Goal: Information Seeking & Learning: Learn about a topic

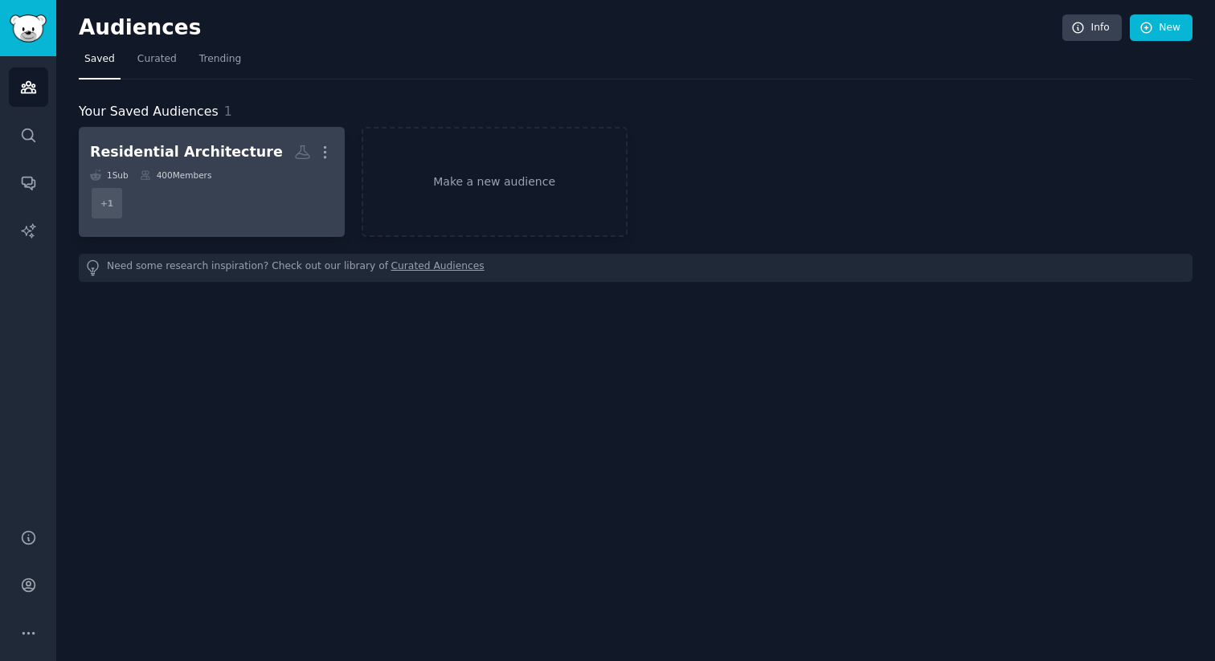
click at [186, 162] on div "Residential Architecture" at bounding box center [186, 152] width 193 height 20
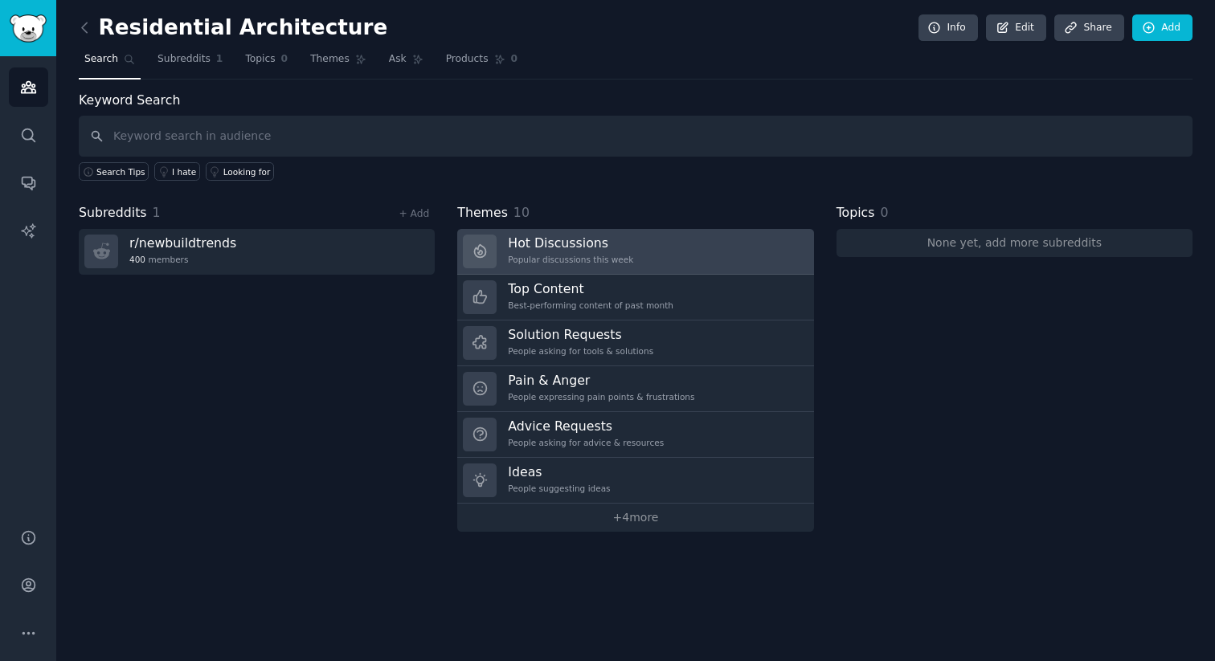
click at [587, 236] on h3 "Hot Discussions" at bounding box center [570, 243] width 125 height 17
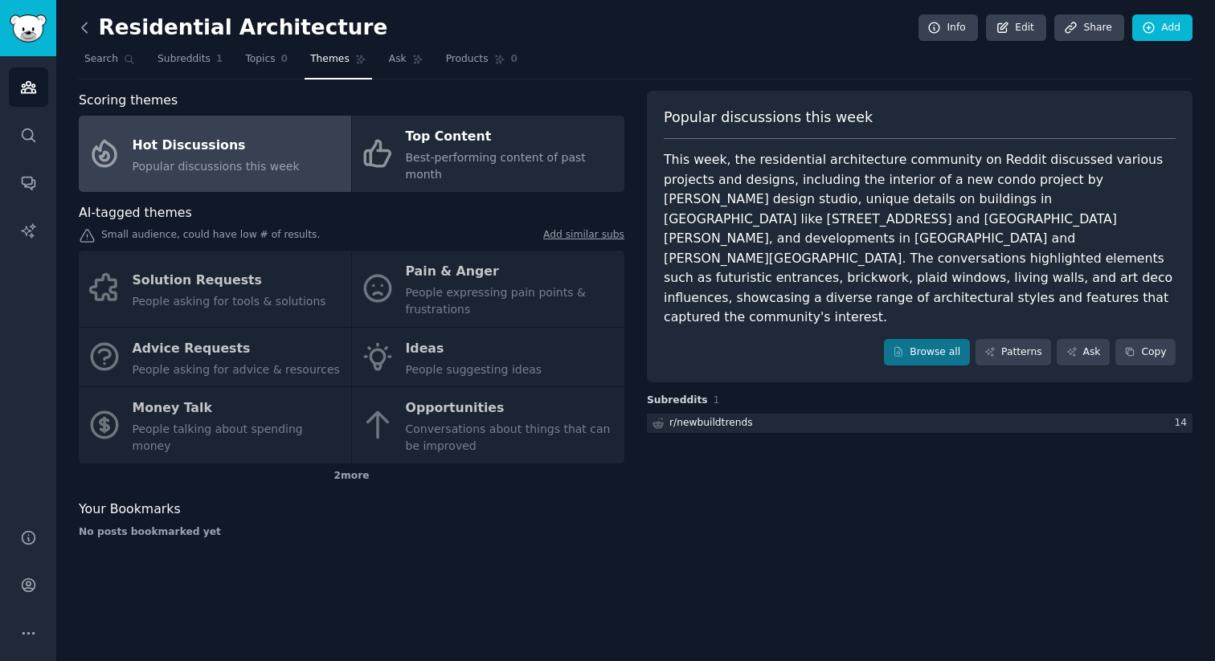
click at [79, 27] on icon at bounding box center [84, 27] width 17 height 17
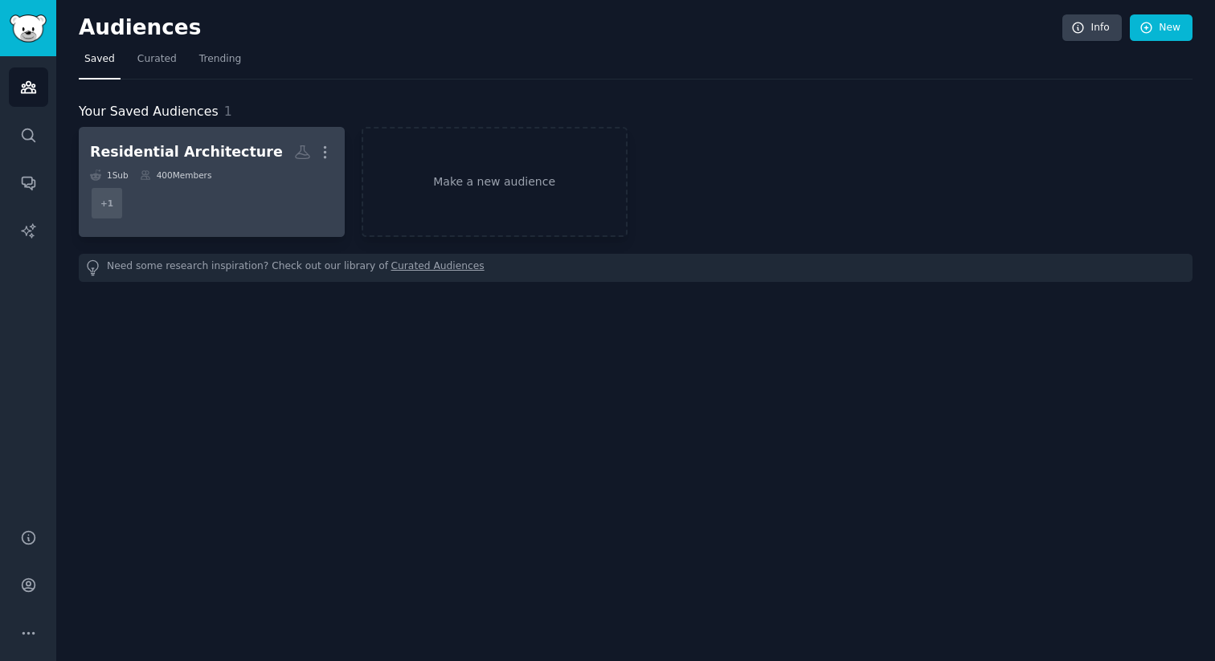
click at [198, 166] on div "Residential Architecture More 1 Sub 400 Members + 1" at bounding box center [211, 182] width 243 height 88
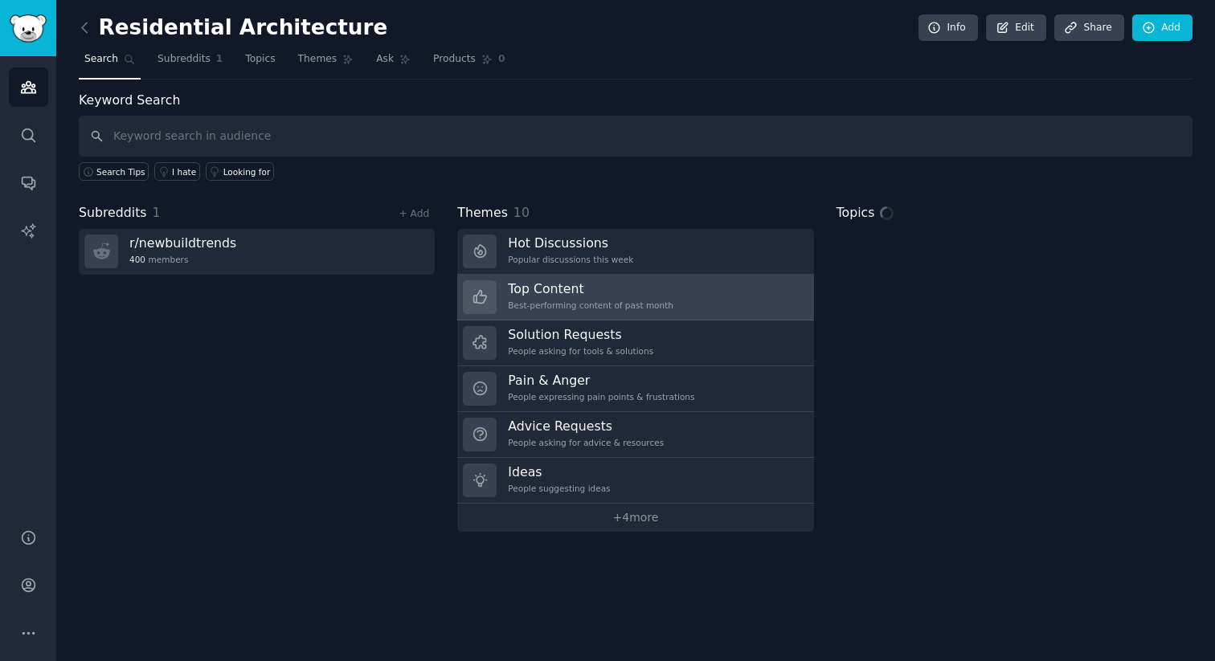
click at [561, 285] on h3 "Top Content" at bounding box center [591, 288] width 166 height 17
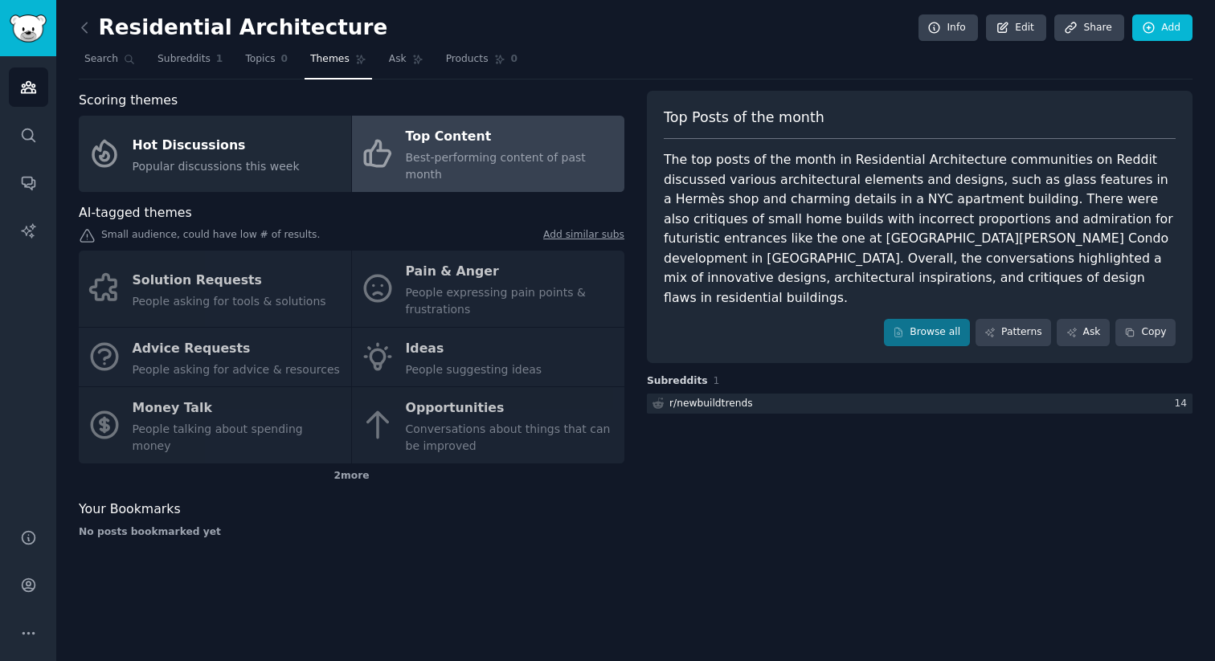
click at [84, 35] on link at bounding box center [89, 28] width 20 height 26
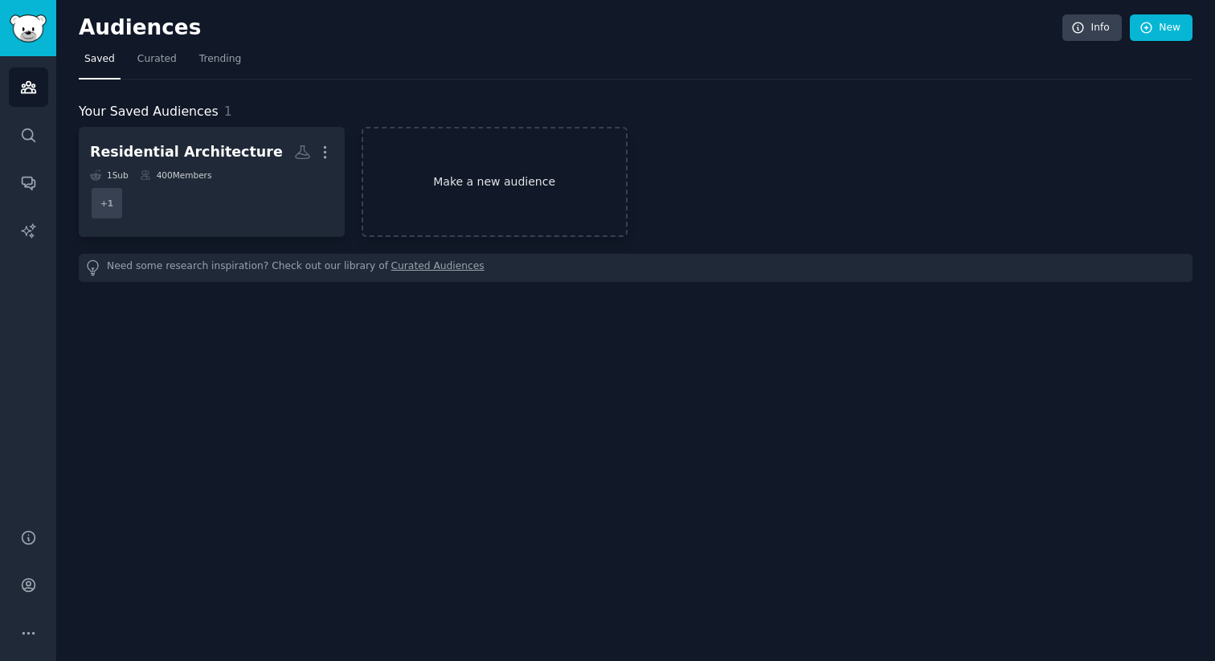
click at [413, 179] on link "Make a new audience" at bounding box center [495, 182] width 266 height 110
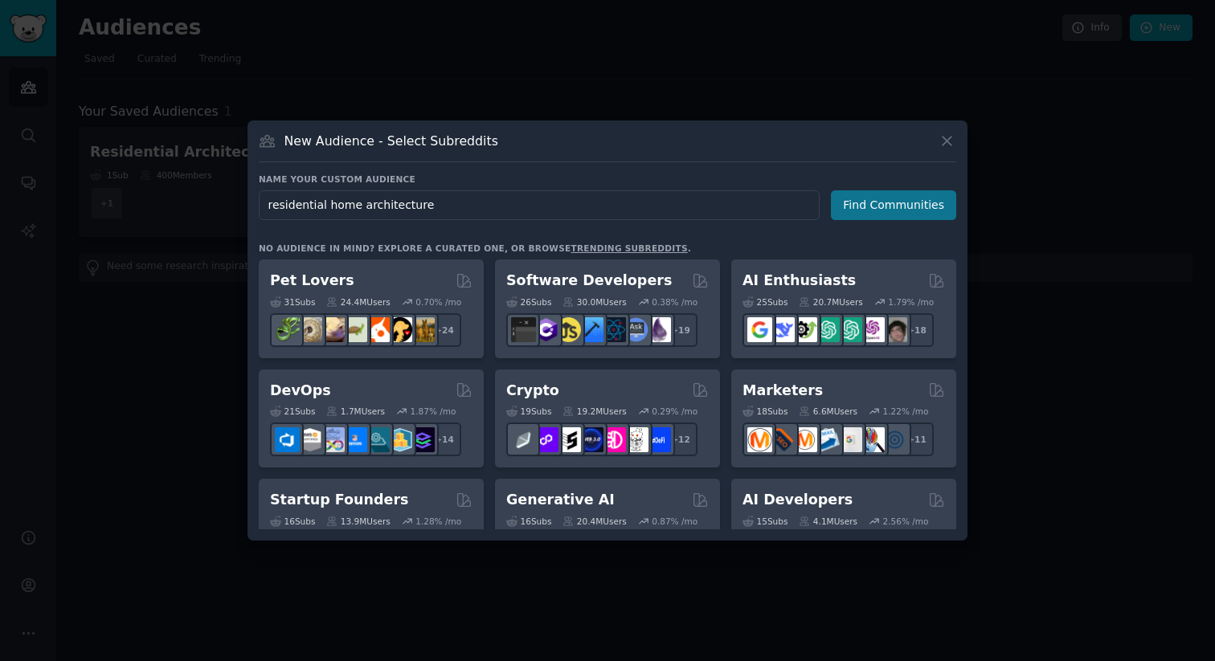
type input "residential home architecture"
click at [853, 209] on button "Find Communities" at bounding box center [893, 205] width 125 height 30
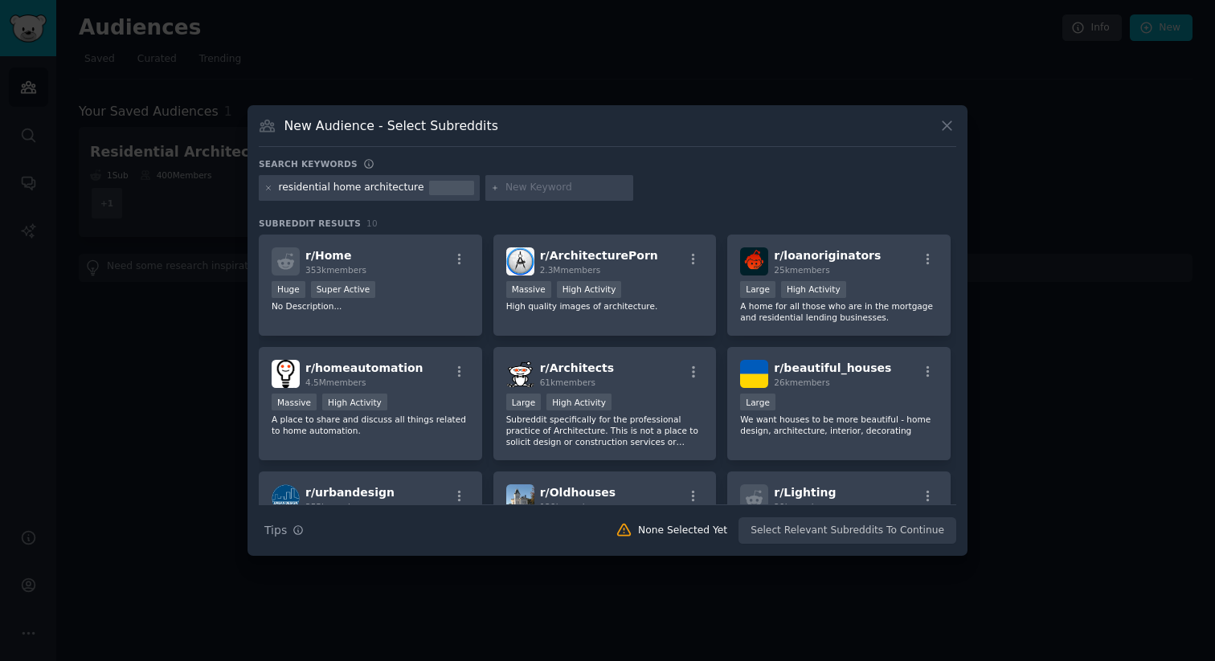
click at [516, 190] on input "text" at bounding box center [566, 188] width 122 height 14
type input "new construction"
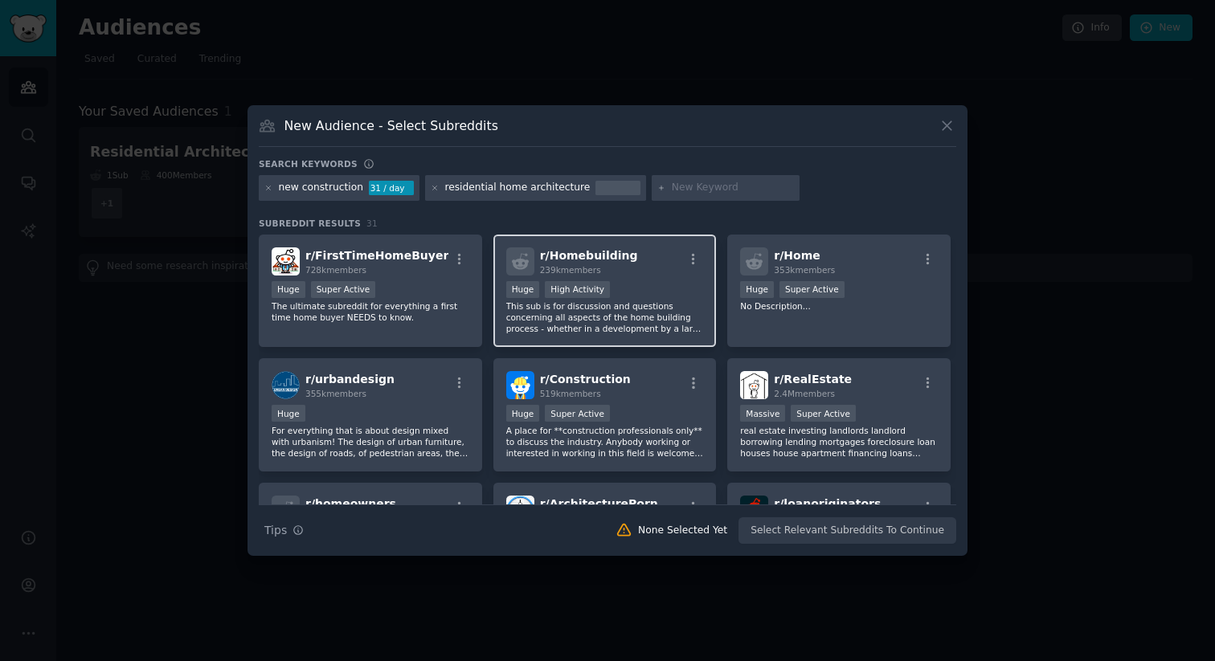
click at [529, 313] on p "This sub is for discussion and questions concerning all aspects of the home bui…" at bounding box center [605, 318] width 198 height 34
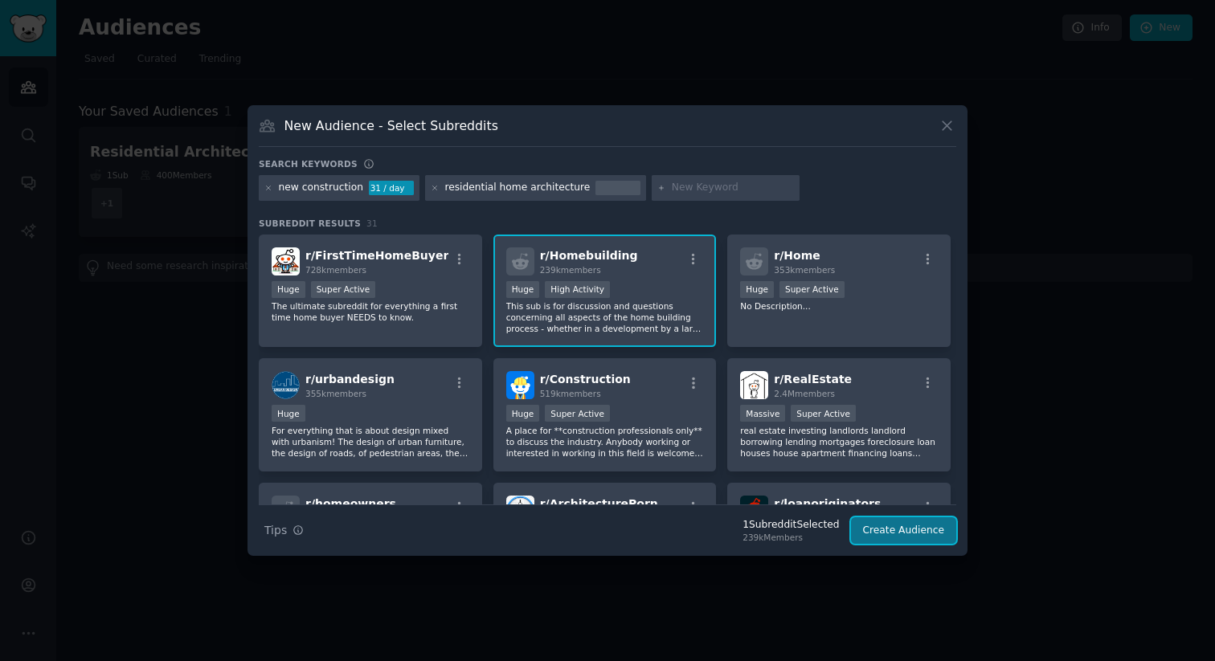
click at [928, 530] on button "Create Audience" at bounding box center [904, 530] width 106 height 27
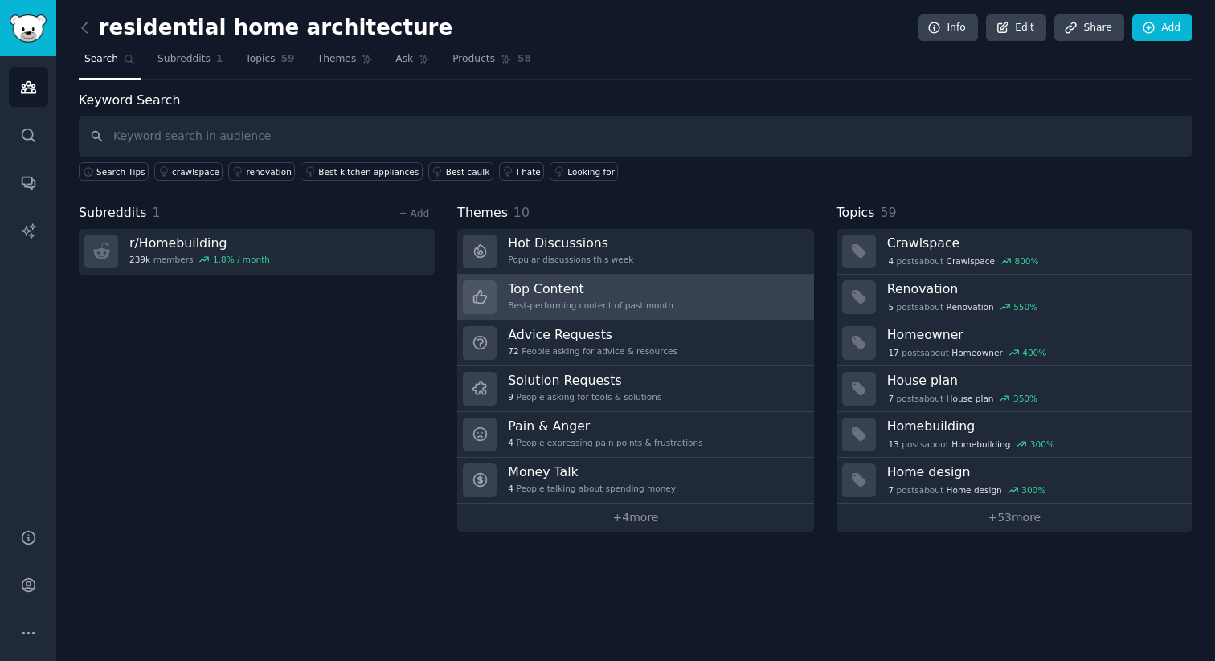
click at [486, 292] on icon at bounding box center [480, 296] width 17 height 17
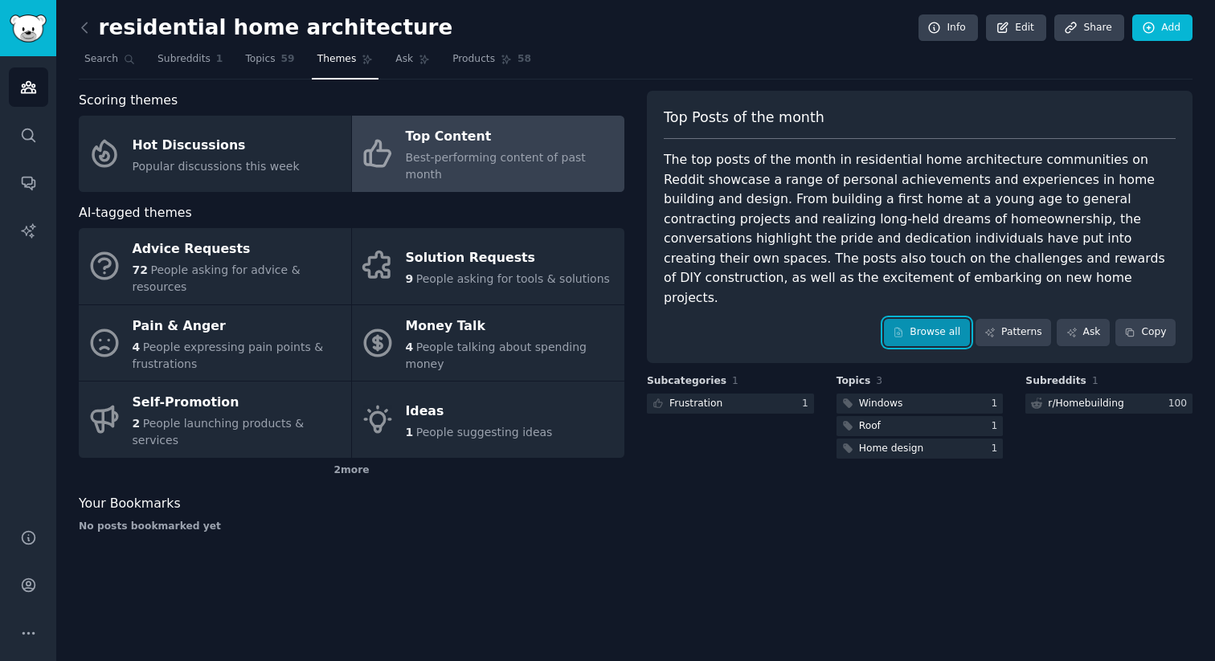
click at [901, 327] on icon at bounding box center [898, 332] width 11 height 11
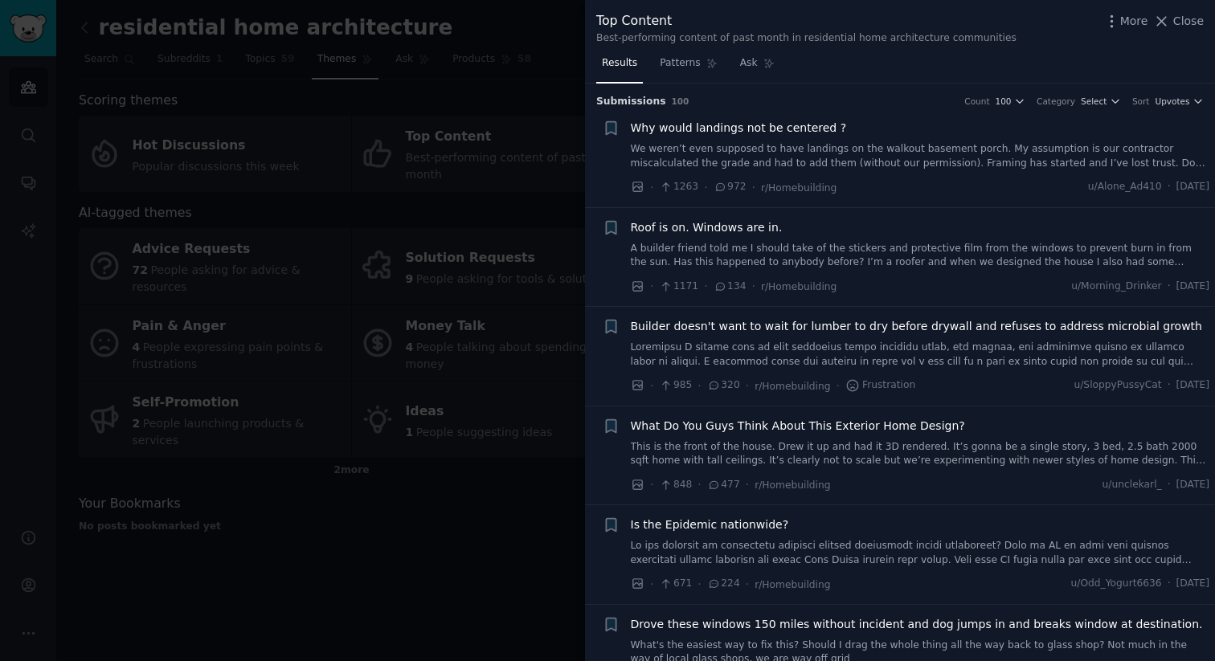
click at [867, 140] on div "Why would landings not be centered ? We weren’t even supposed to have landings …" at bounding box center [920, 145] width 579 height 51
click at [765, 129] on span "Why would landings not be centered ?" at bounding box center [739, 128] width 216 height 17
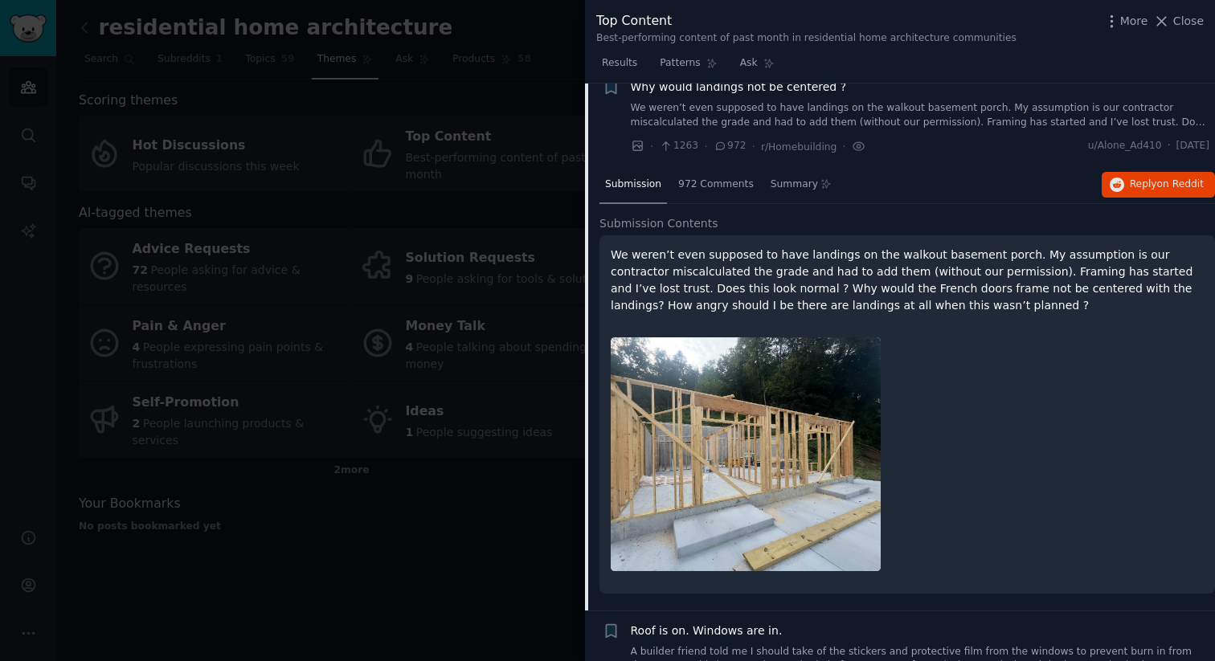
scroll to position [39, 0]
click at [1170, 19] on icon at bounding box center [1161, 21] width 17 height 17
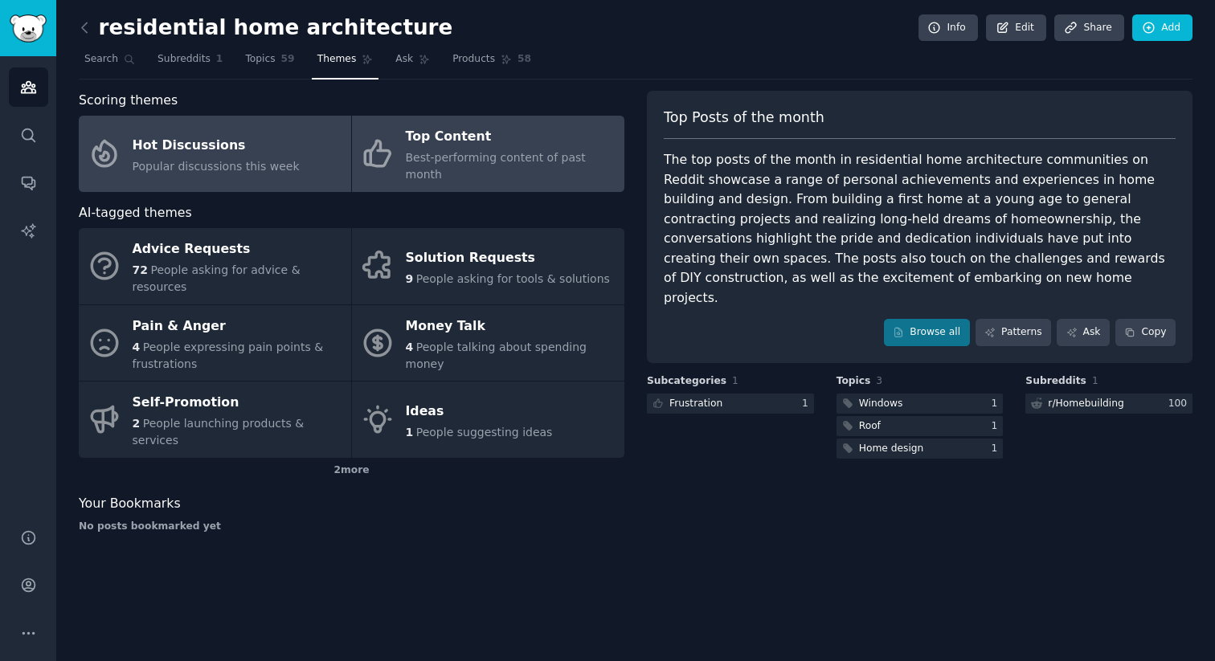
click at [272, 138] on div "Hot Discussions" at bounding box center [216, 146] width 167 height 26
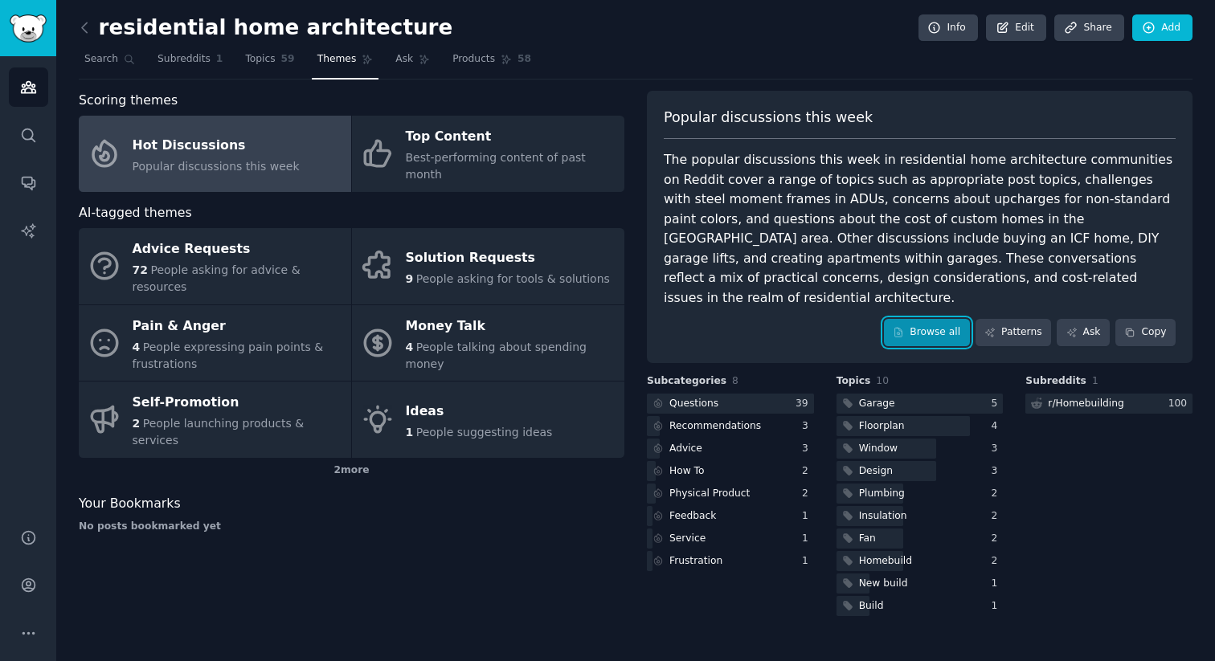
click at [907, 320] on link "Browse all" at bounding box center [927, 332] width 86 height 27
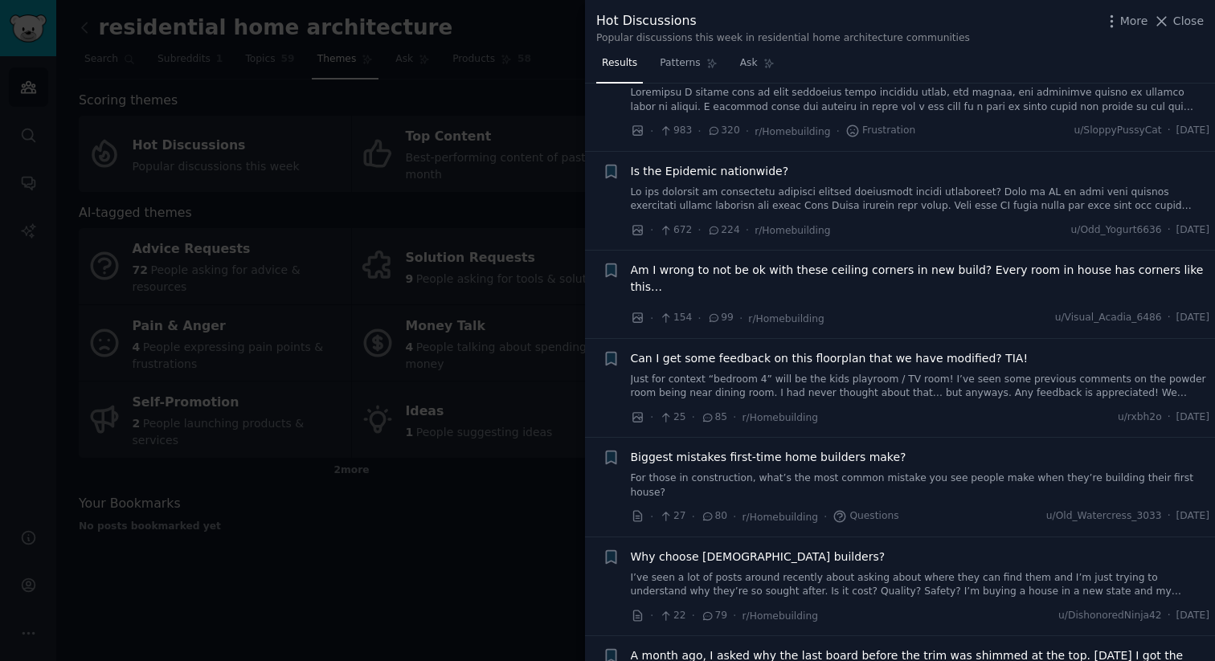
scroll to position [57, 0]
click at [803, 448] on span "Biggest mistakes first-time home builders make?" at bounding box center [769, 456] width 276 height 17
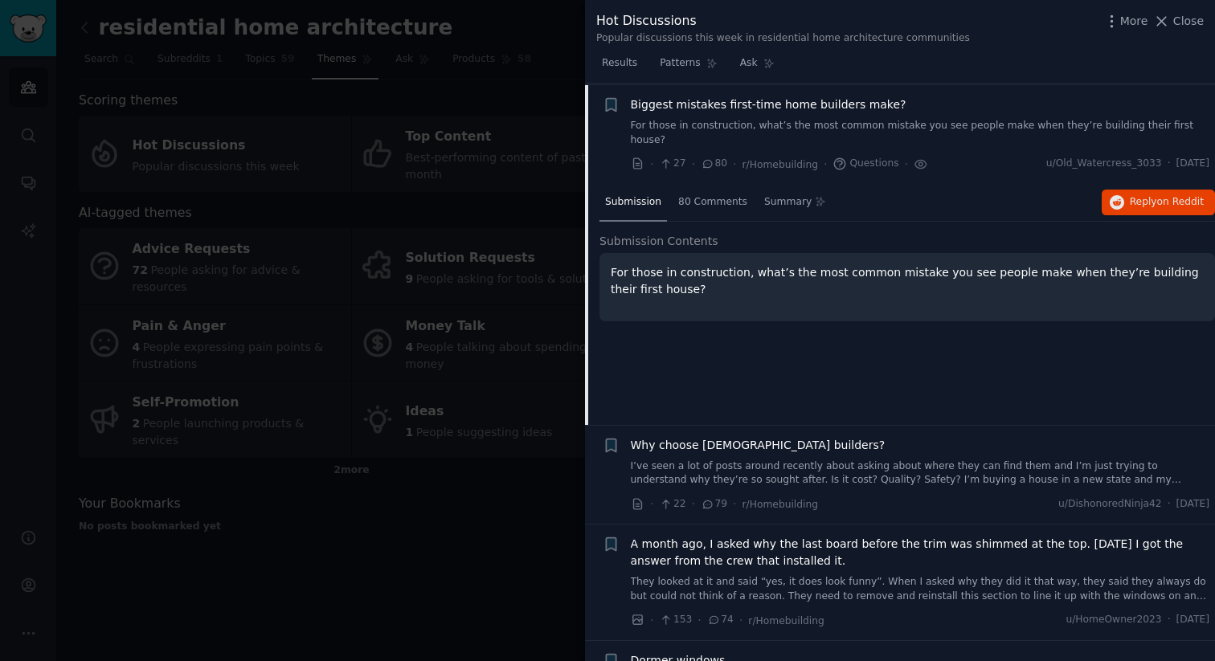
scroll to position [411, 0]
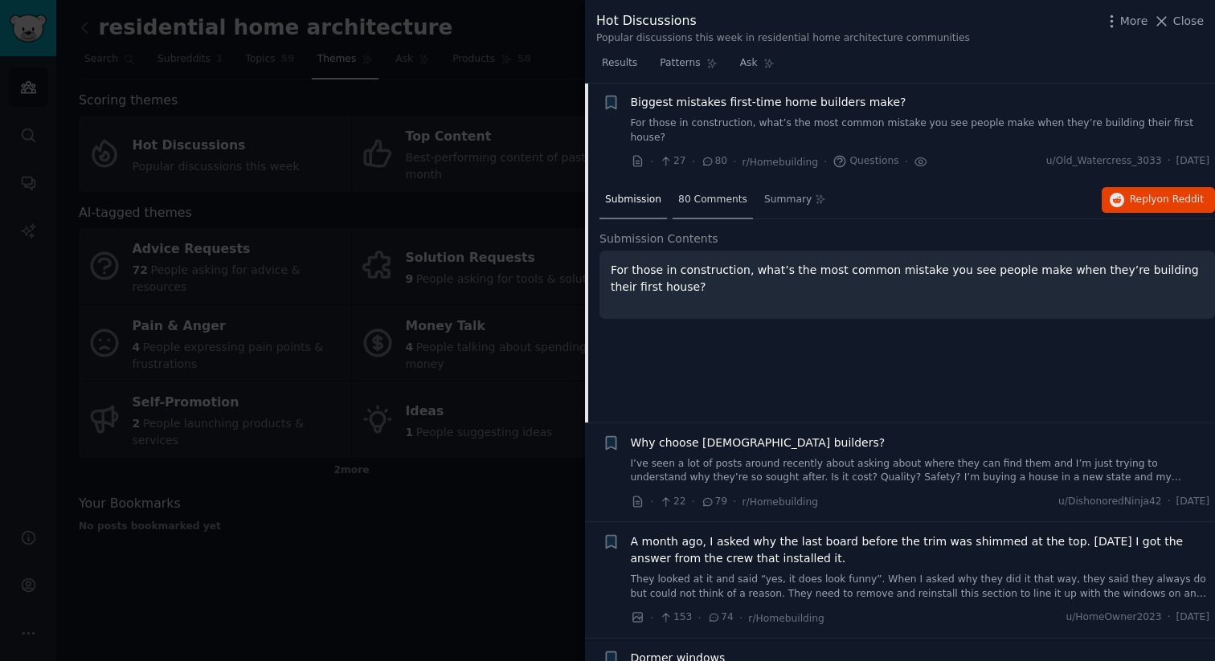
click at [685, 182] on div "80 Comments" at bounding box center [713, 201] width 80 height 39
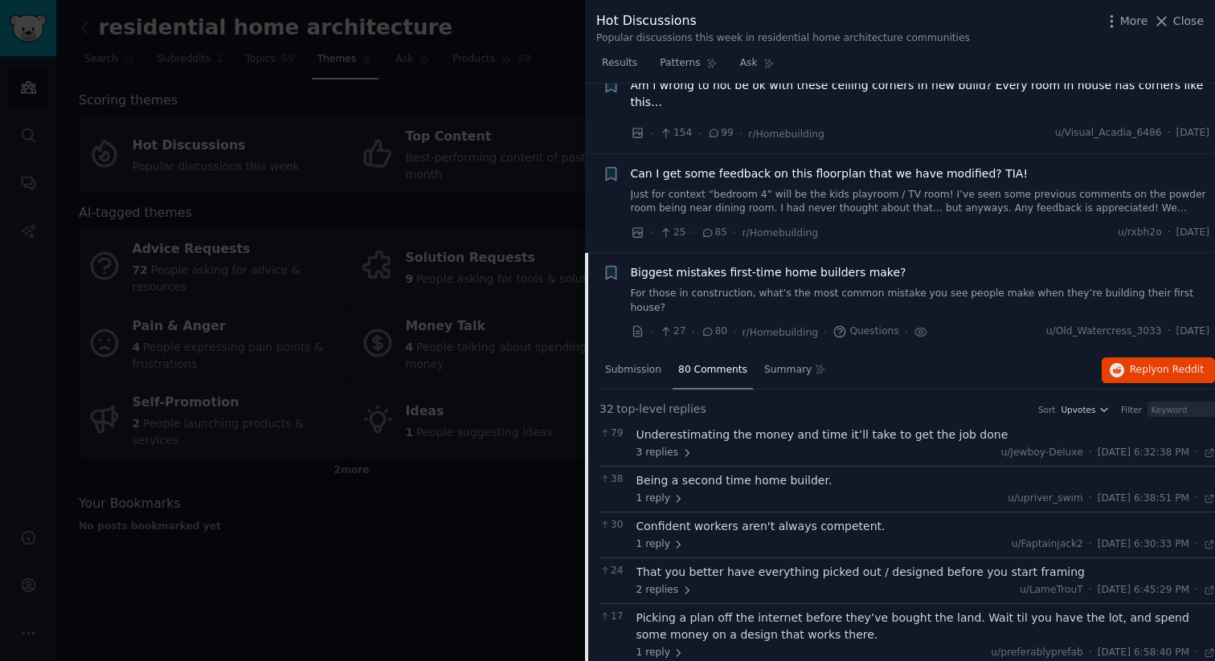
scroll to position [193, 0]
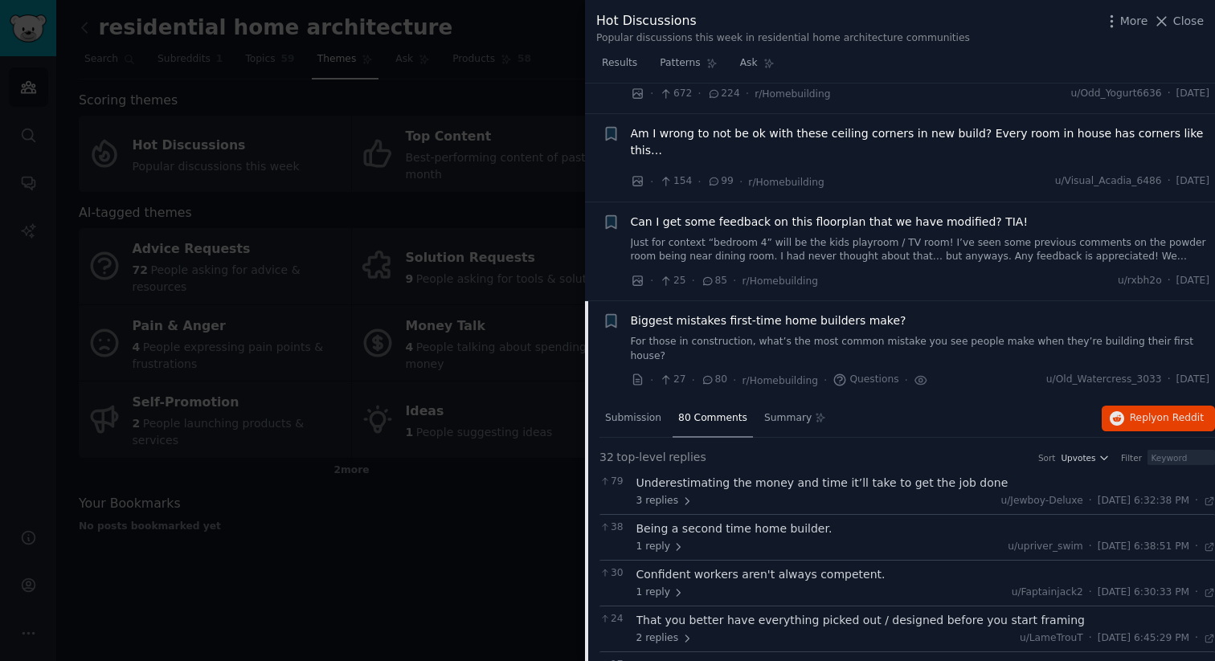
click at [689, 335] on link "For those in construction, what’s the most common mistake you see people make w…" at bounding box center [920, 349] width 579 height 28
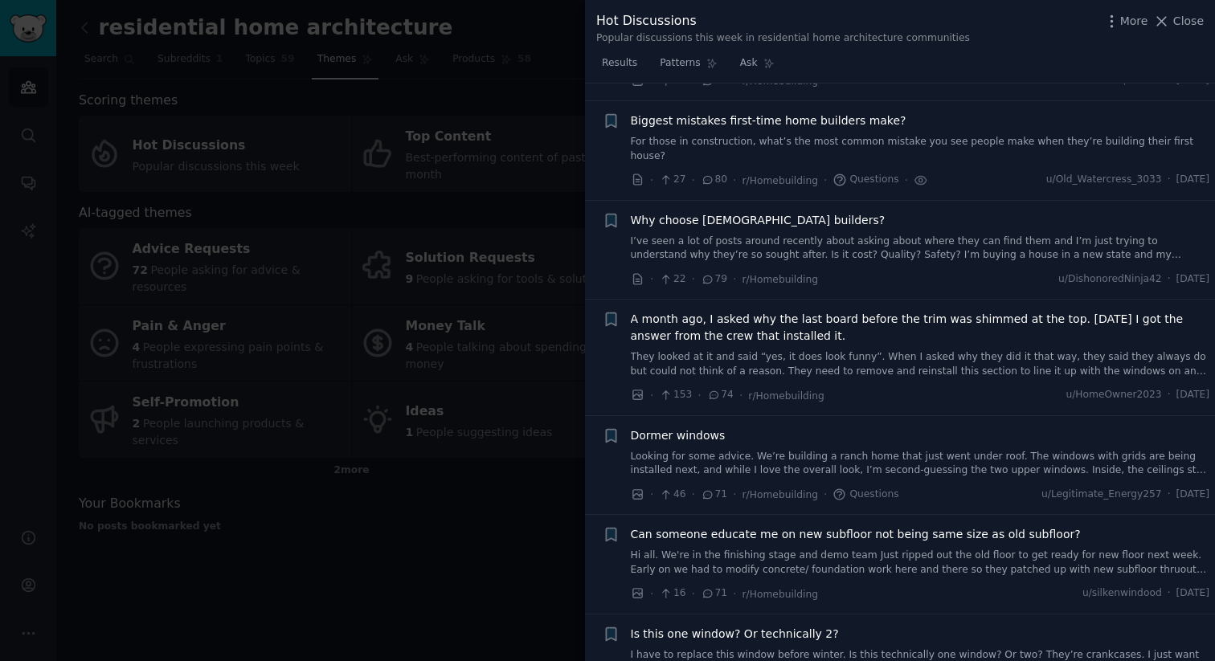
scroll to position [394, 0]
click at [707, 134] on link "For those in construction, what’s the most common mistake you see people make w…" at bounding box center [920, 148] width 579 height 28
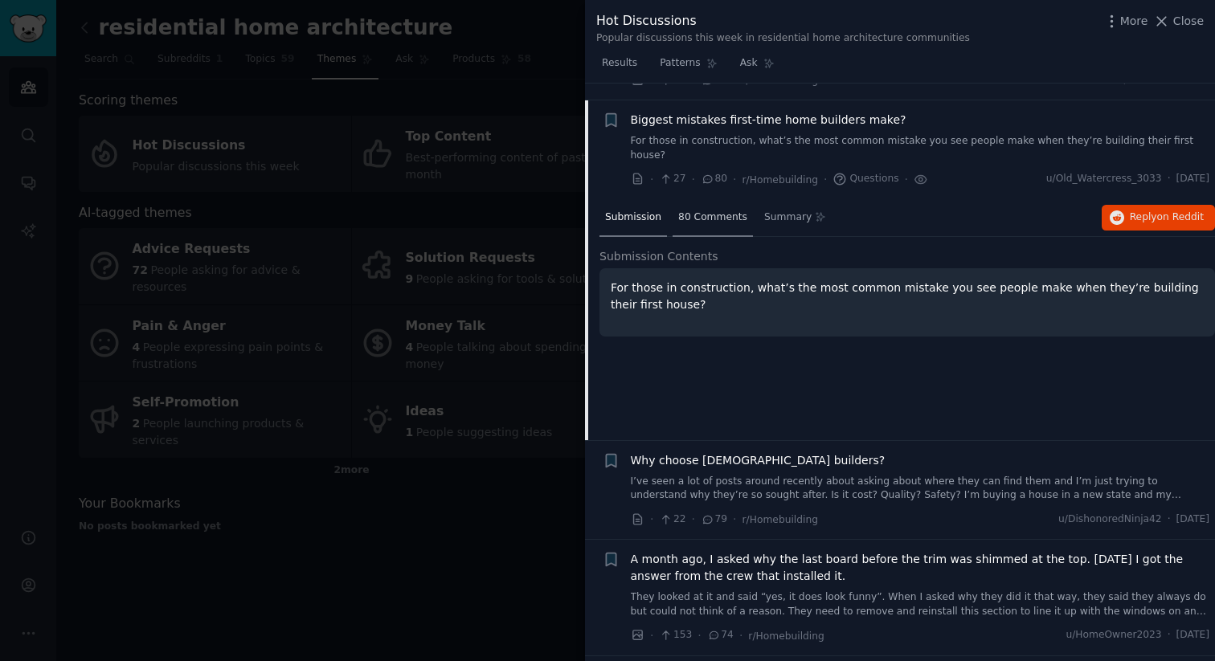
click at [697, 211] on span "80 Comments" at bounding box center [712, 218] width 69 height 14
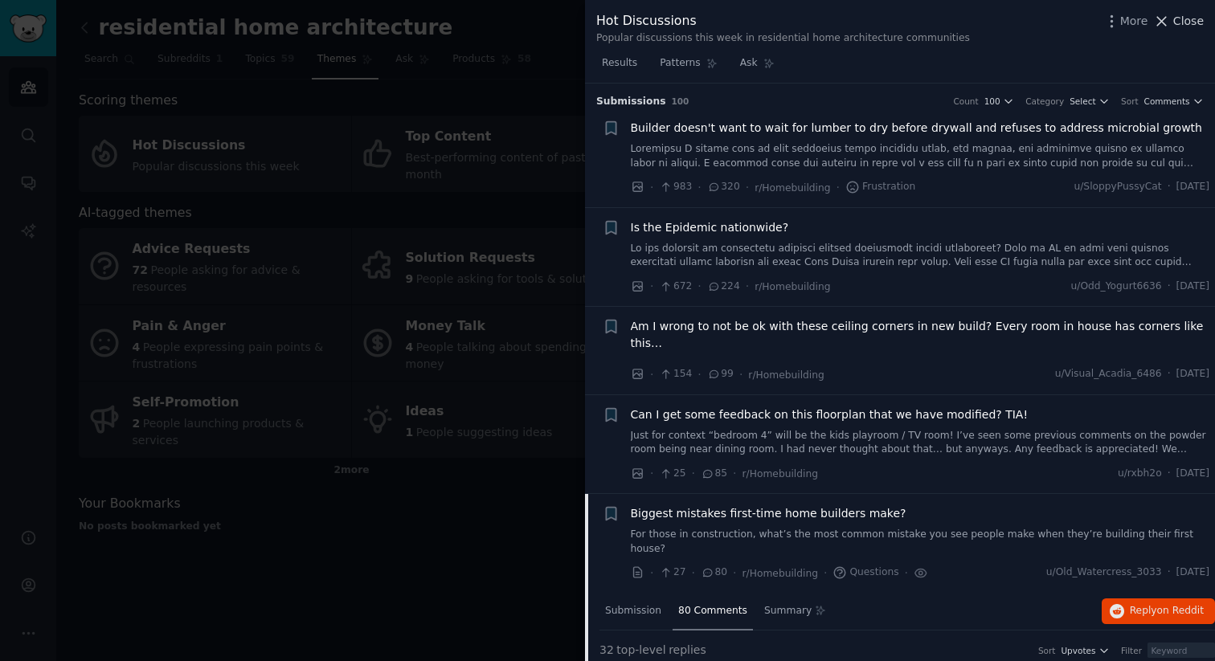
click at [1172, 18] on button "Close" at bounding box center [1178, 21] width 51 height 17
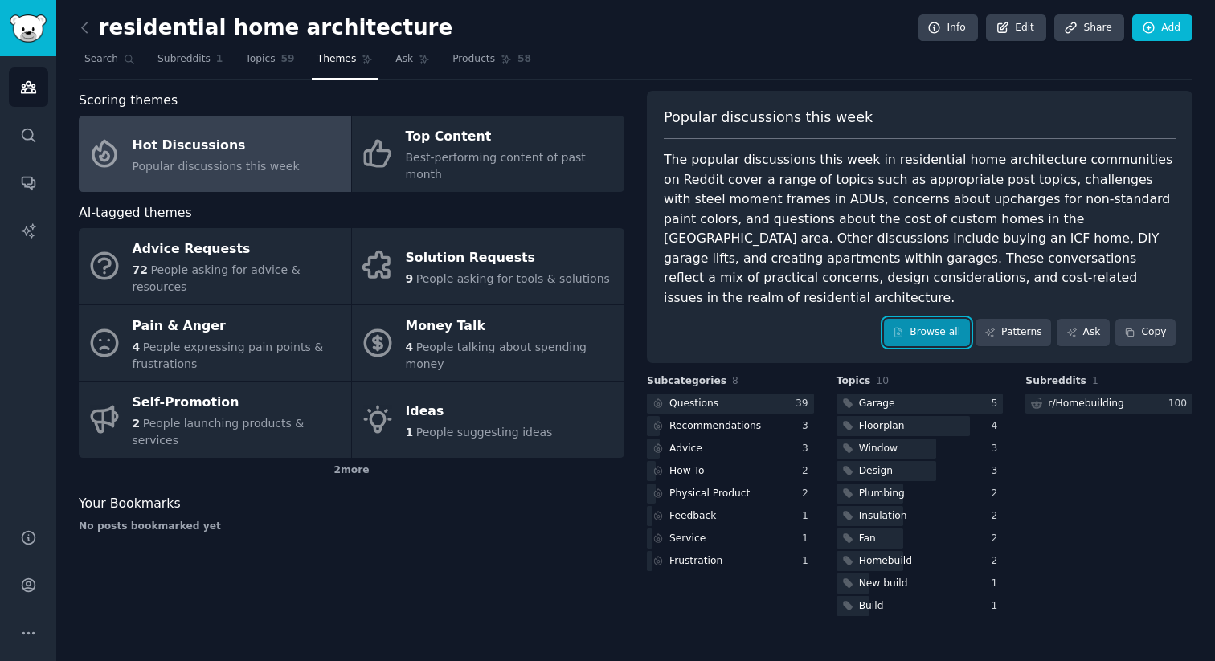
click at [940, 319] on link "Browse all" at bounding box center [927, 332] width 86 height 27
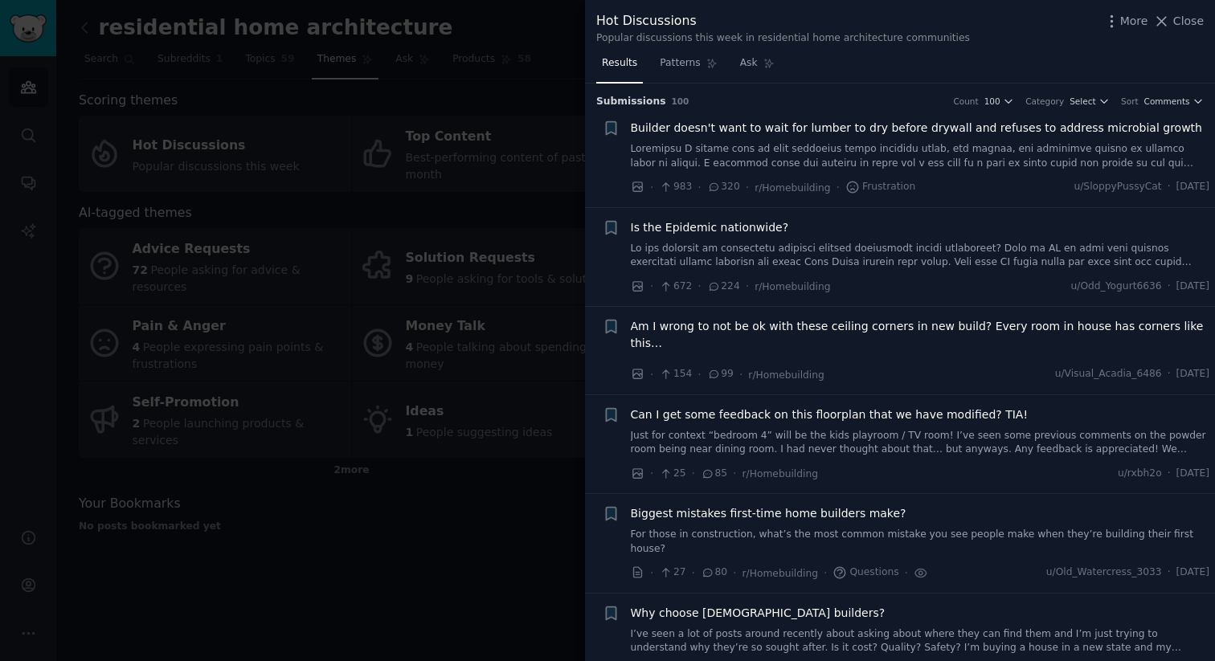
click at [721, 505] on span "Biggest mistakes first-time home builders make?" at bounding box center [769, 513] width 276 height 17
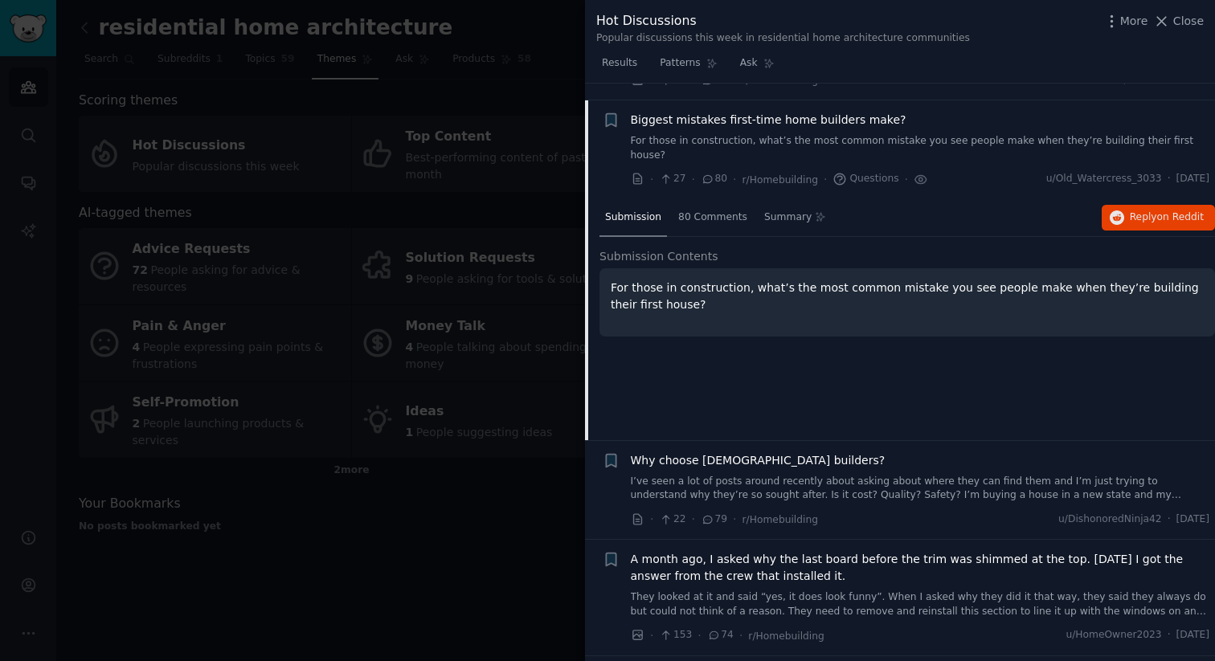
scroll to position [394, 0]
click at [722, 211] on span "80 Comments" at bounding box center [712, 218] width 69 height 14
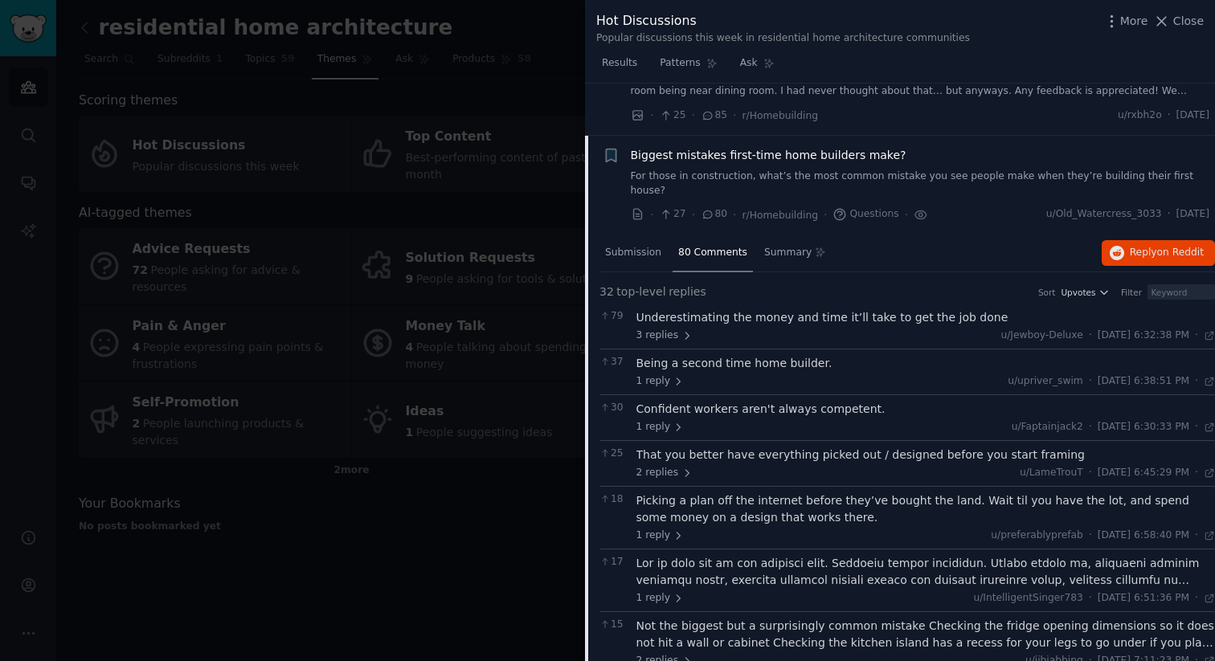
scroll to position [353, 0]
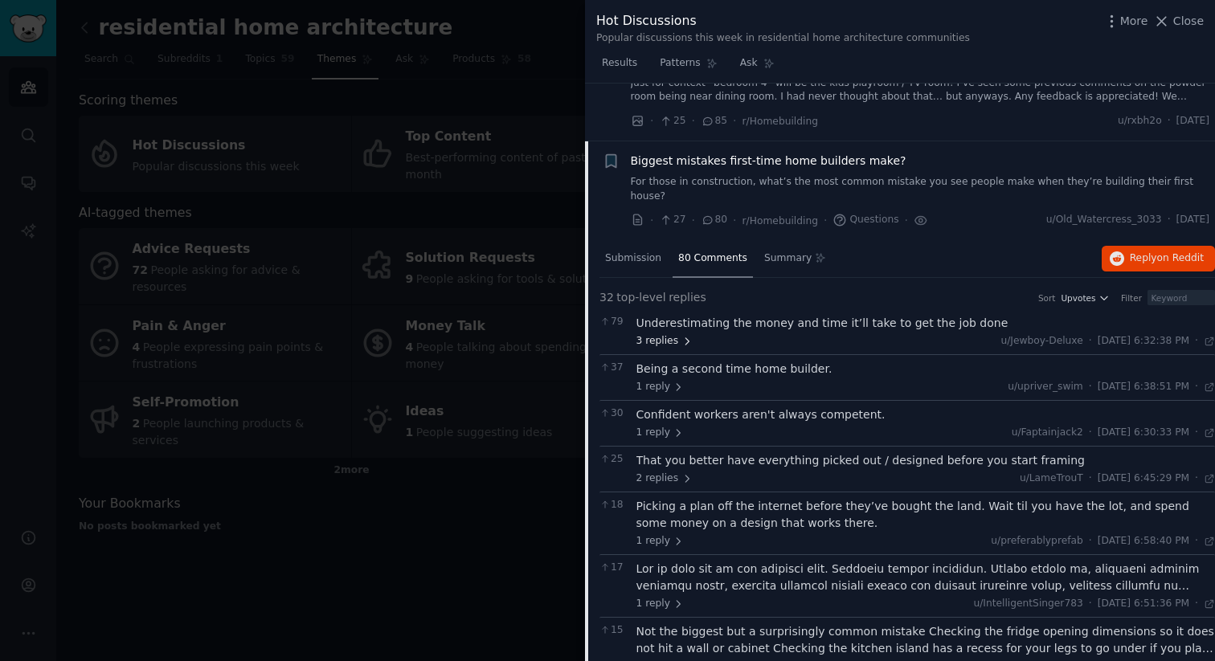
click at [661, 334] on span "3 replies" at bounding box center [664, 341] width 56 height 14
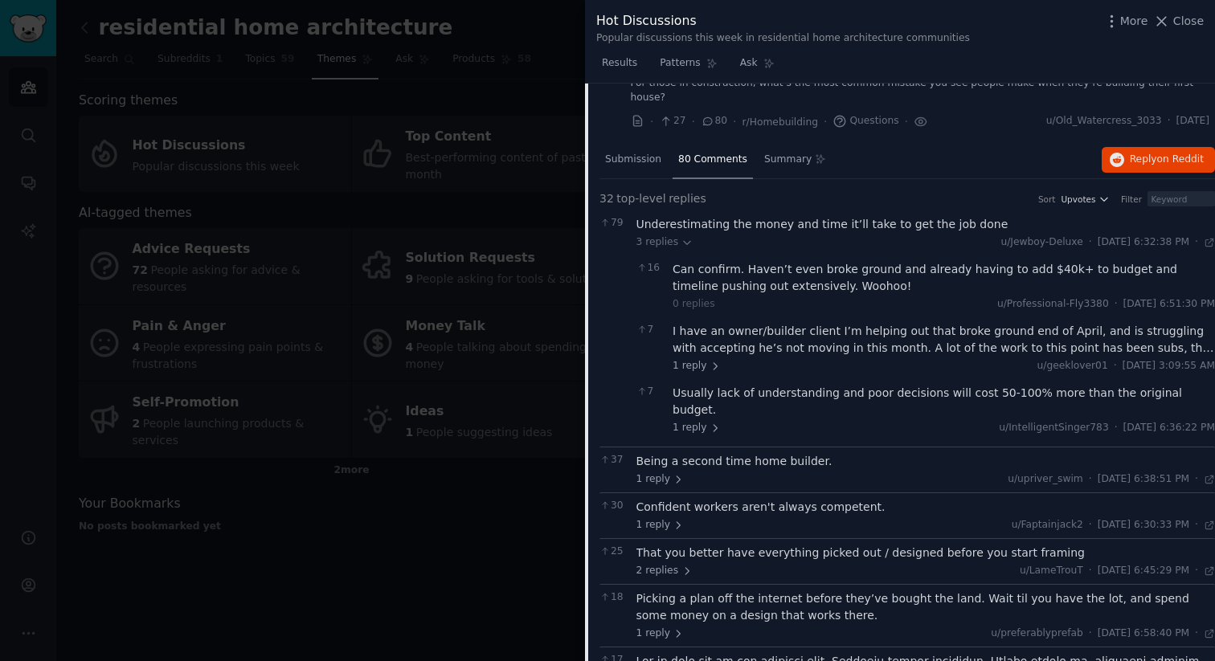
scroll to position [452, 0]
click at [648, 472] on span "1 reply" at bounding box center [660, 479] width 48 height 14
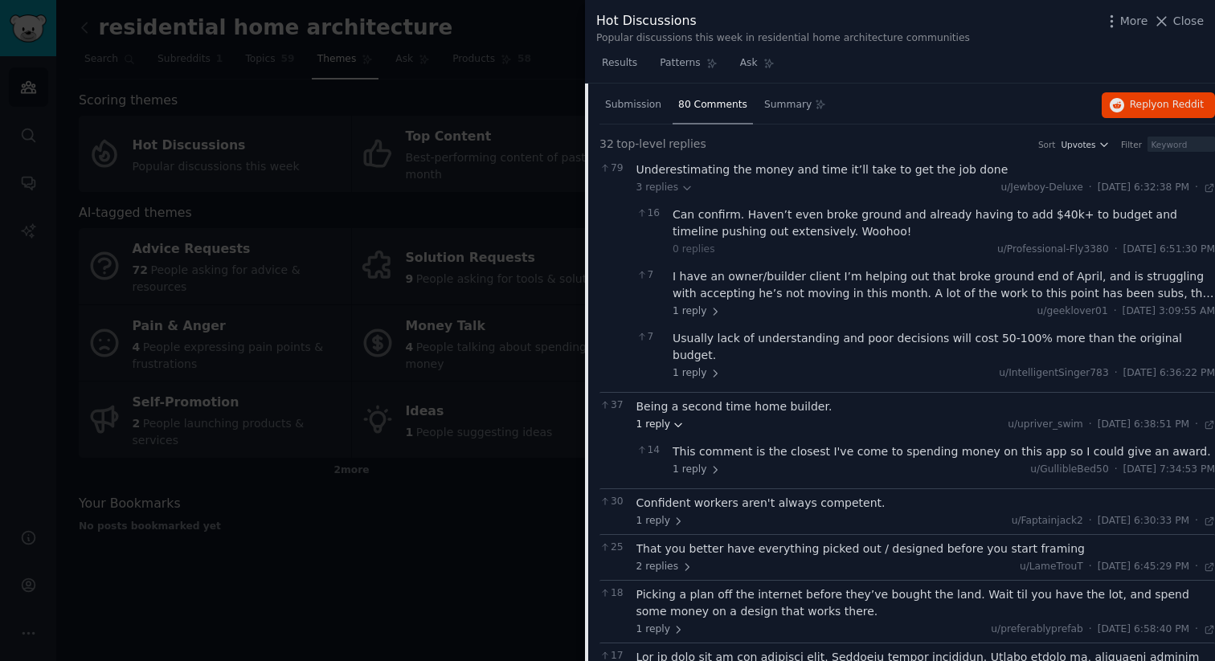
scroll to position [519, 0]
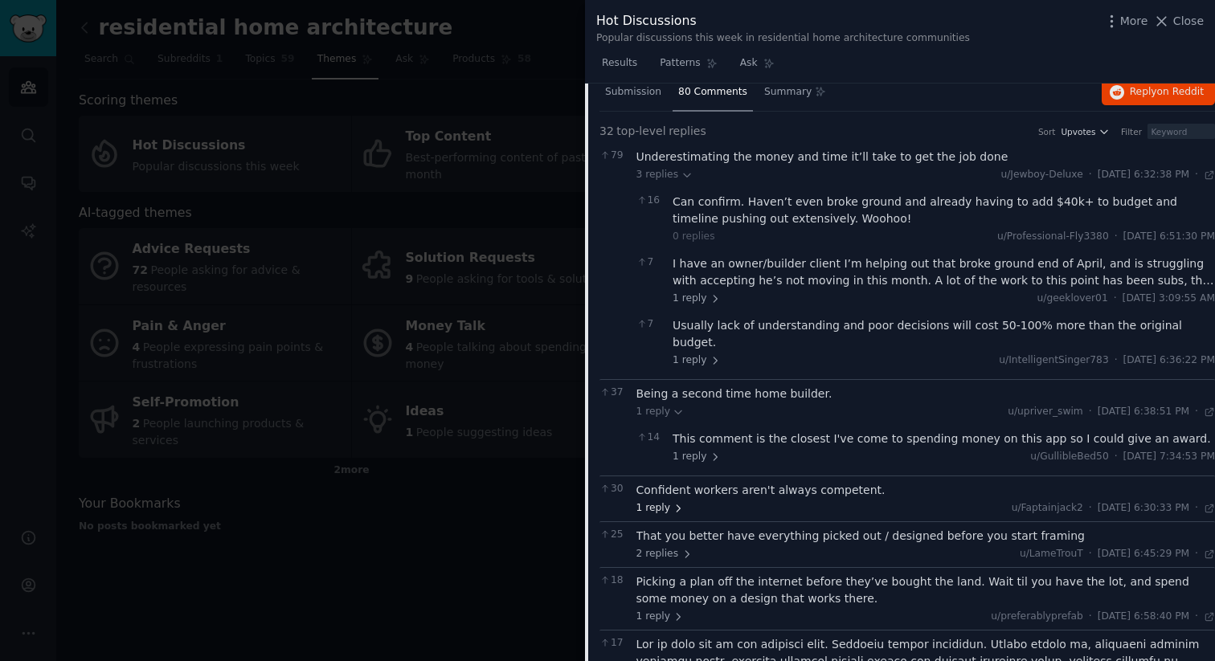
click at [648, 501] on span "1 reply" at bounding box center [660, 508] width 48 height 14
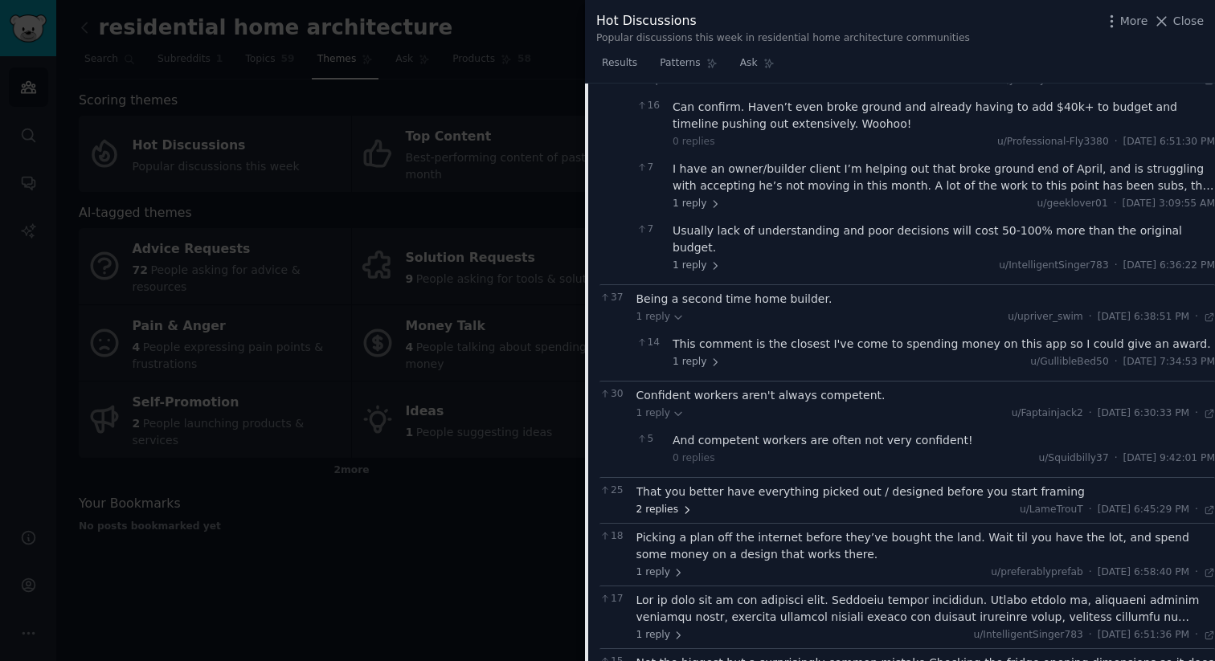
click at [652, 503] on span "2 replies" at bounding box center [664, 510] width 56 height 14
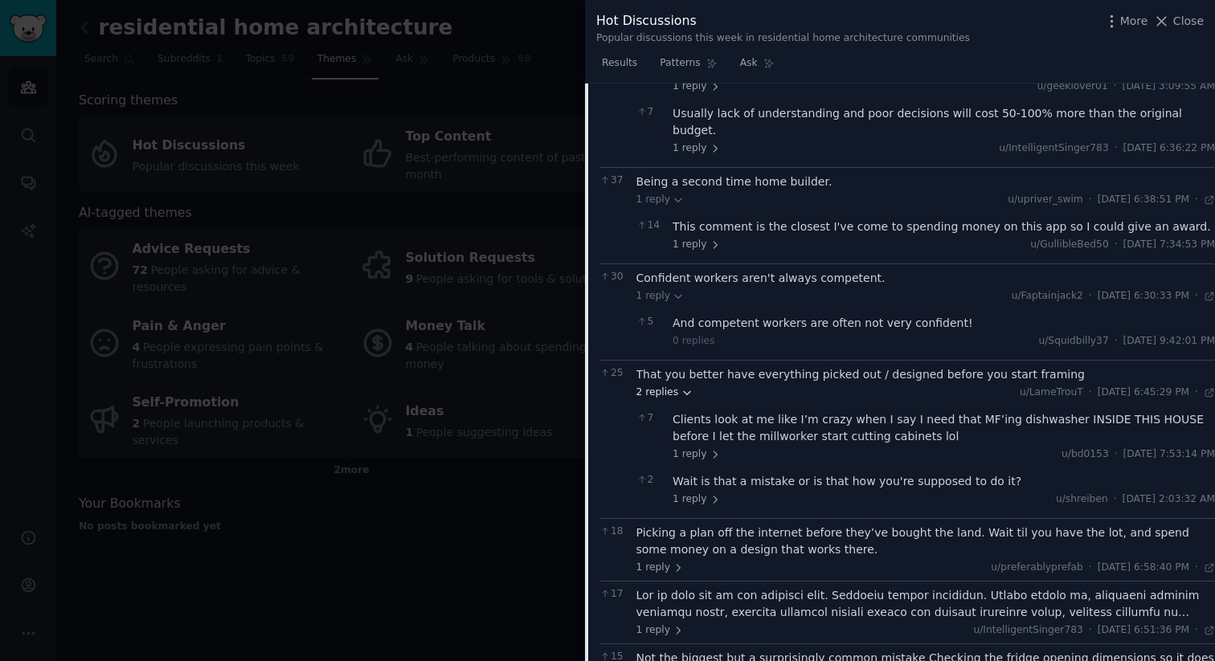
scroll to position [776, 0]
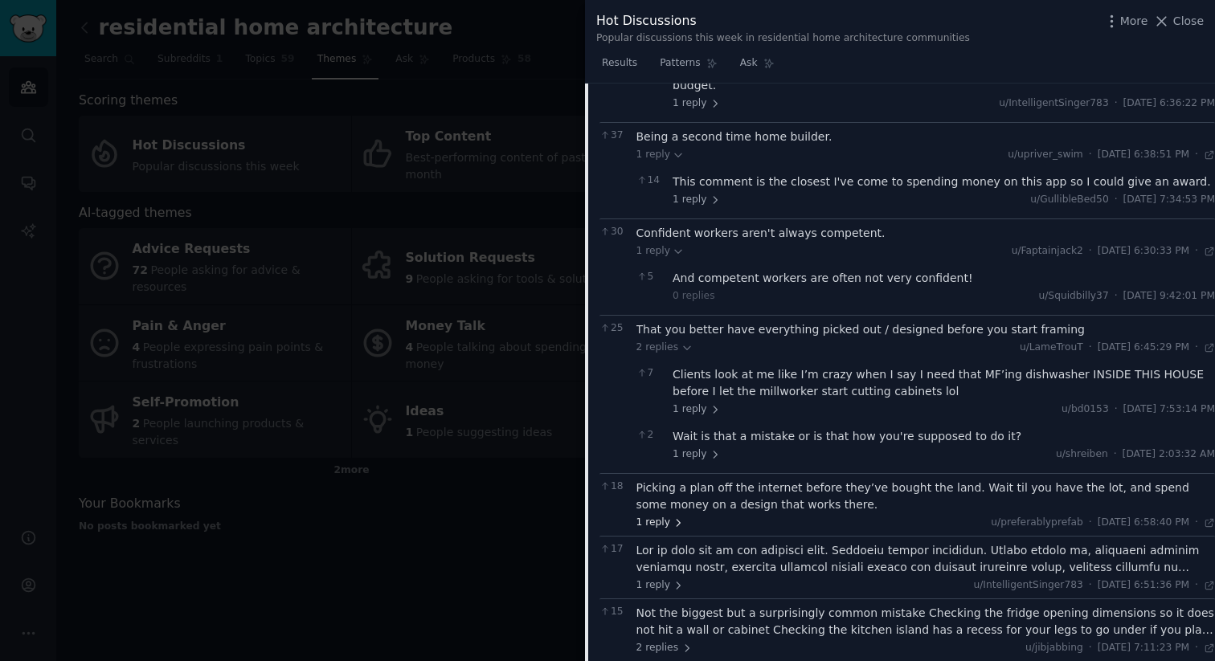
click at [652, 516] on span "1 reply" at bounding box center [660, 523] width 48 height 14
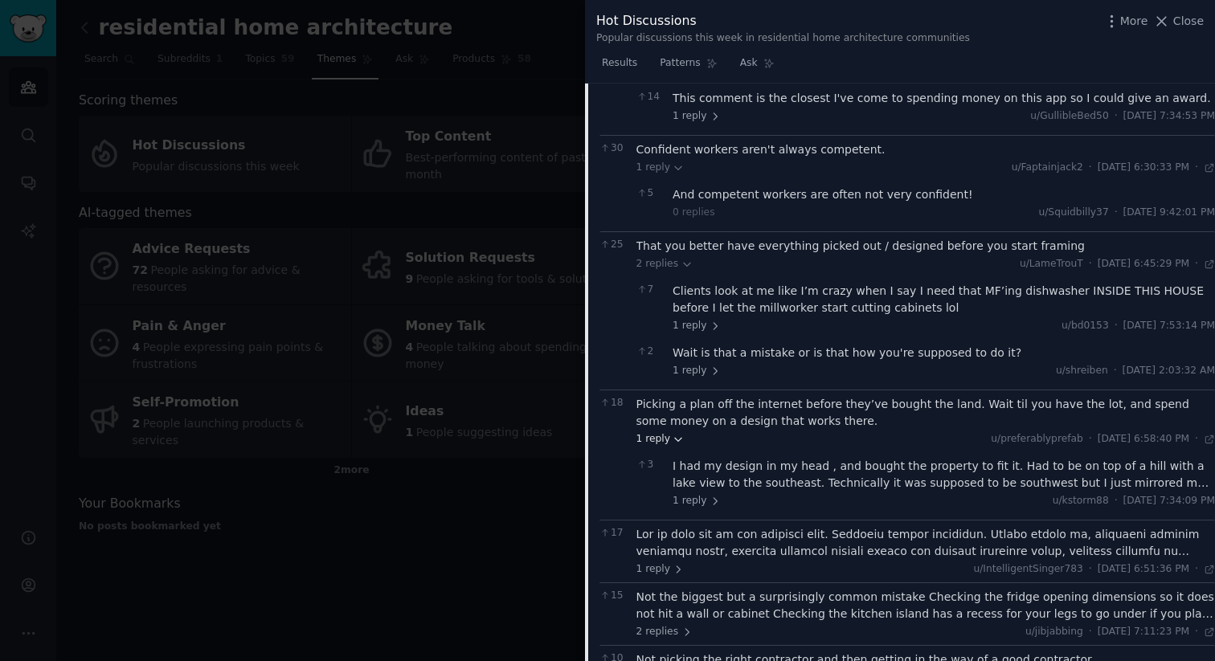
scroll to position [899, 0]
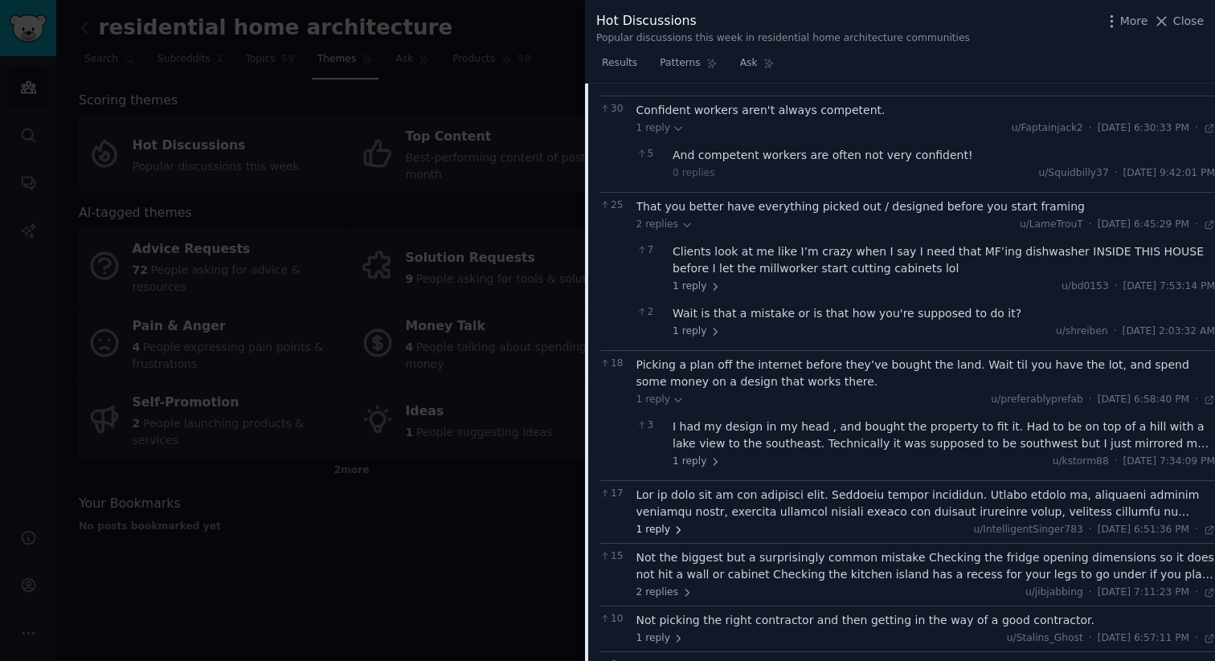
click at [656, 523] on span "1 reply" at bounding box center [660, 530] width 48 height 14
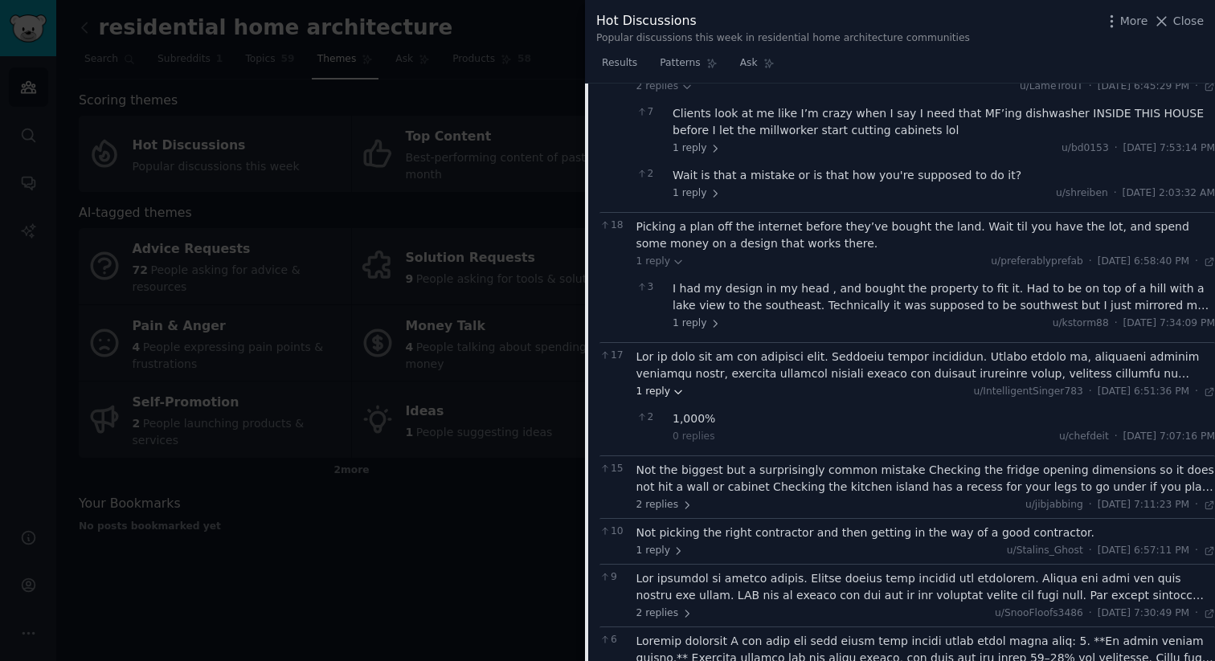
scroll to position [1038, 0]
click at [663, 497] on span "2 replies" at bounding box center [664, 504] width 56 height 14
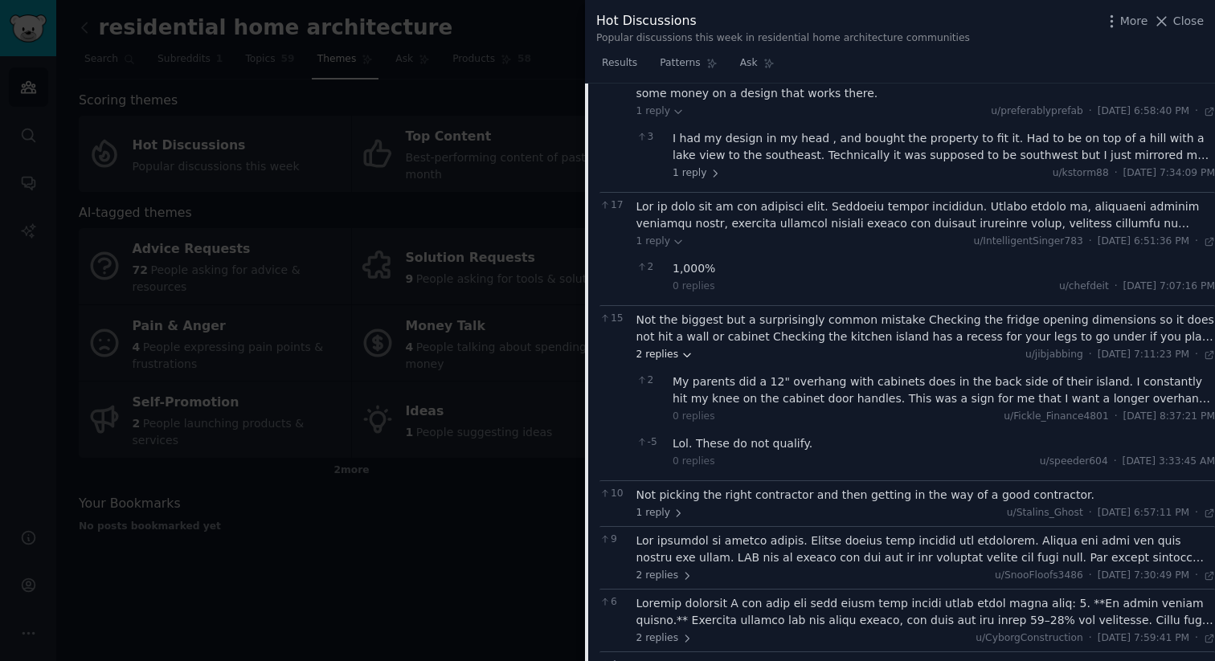
scroll to position [1209, 0]
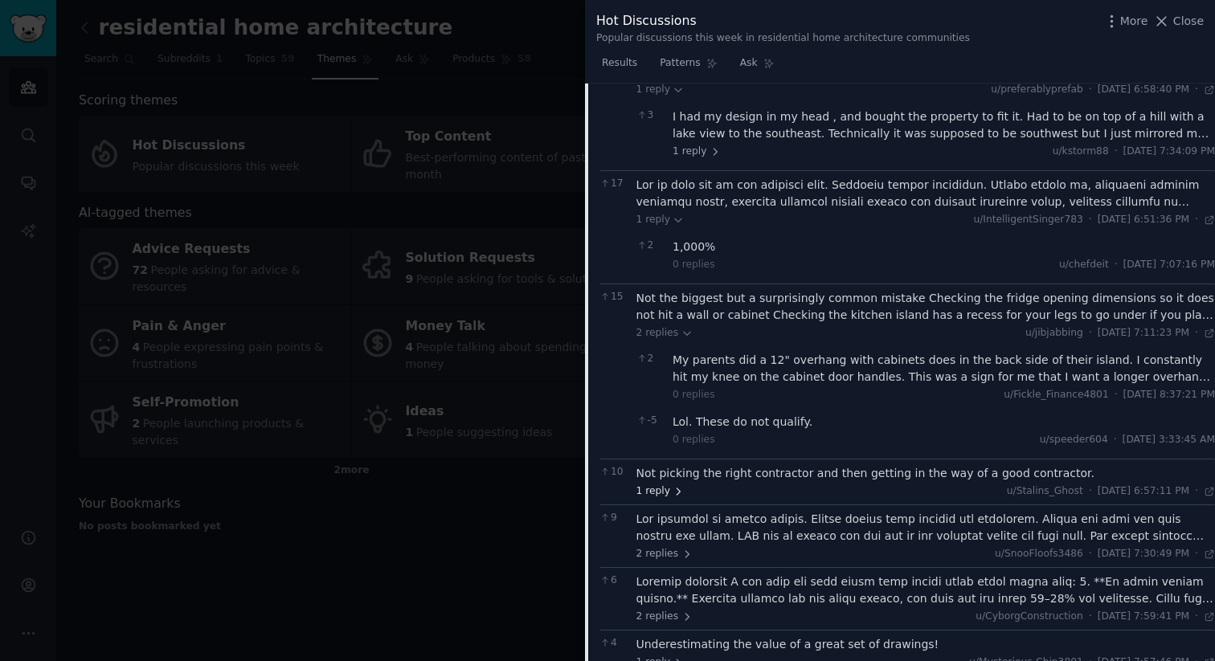
click at [664, 485] on span "1 reply" at bounding box center [660, 492] width 48 height 14
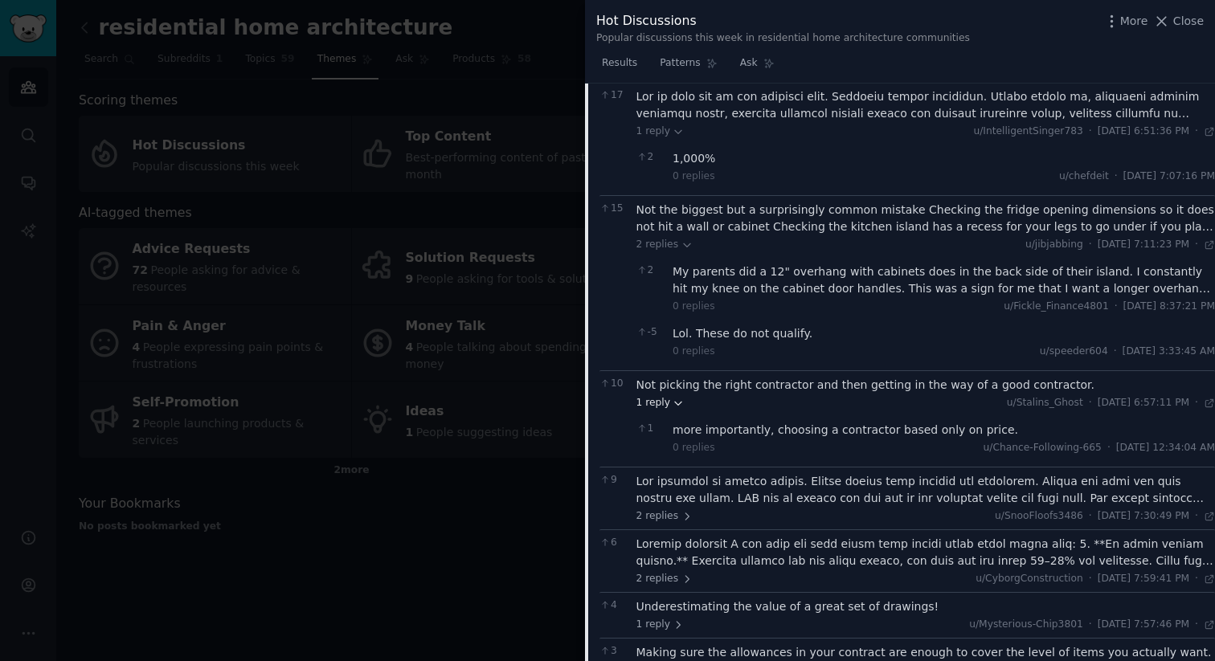
scroll to position [1300, 0]
click at [658, 507] on span "2 replies" at bounding box center [664, 514] width 56 height 14
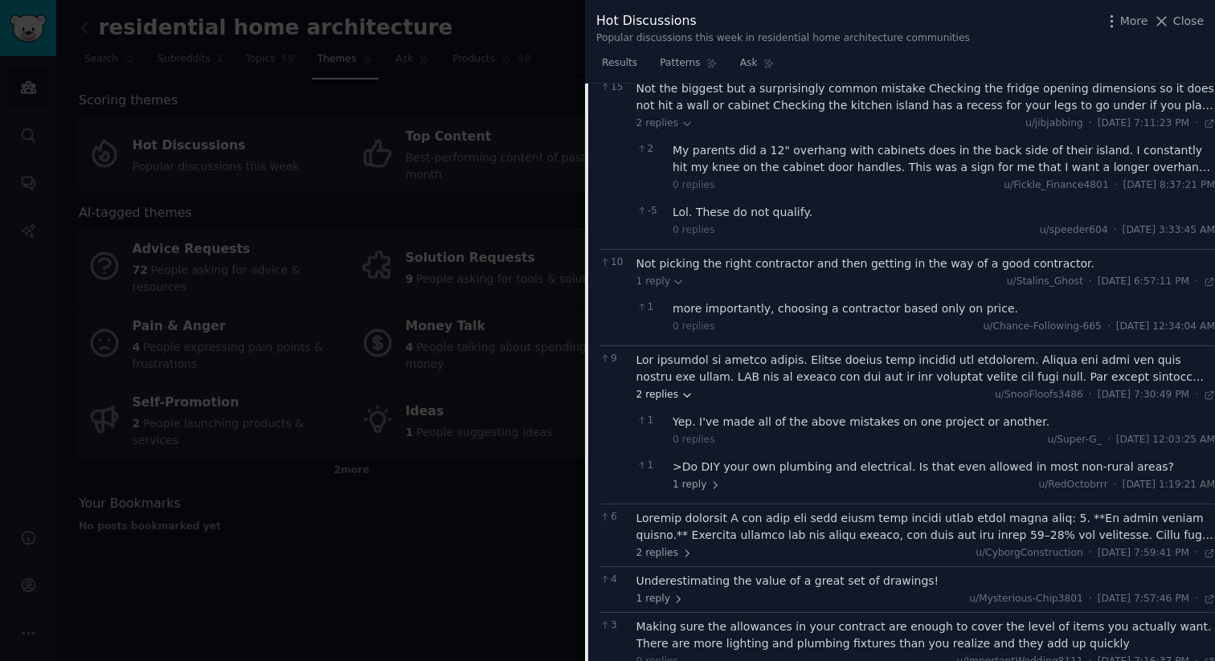
scroll to position [1420, 0]
click at [662, 546] on span "2 replies" at bounding box center [664, 553] width 56 height 14
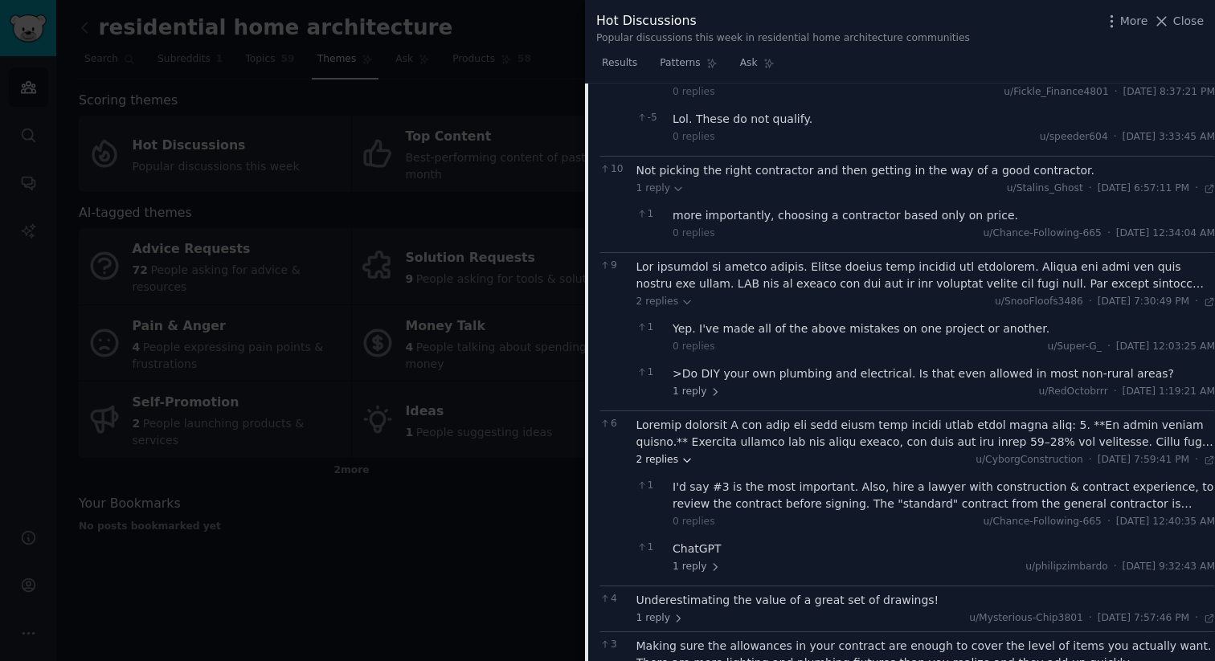
scroll to position [1602, 0]
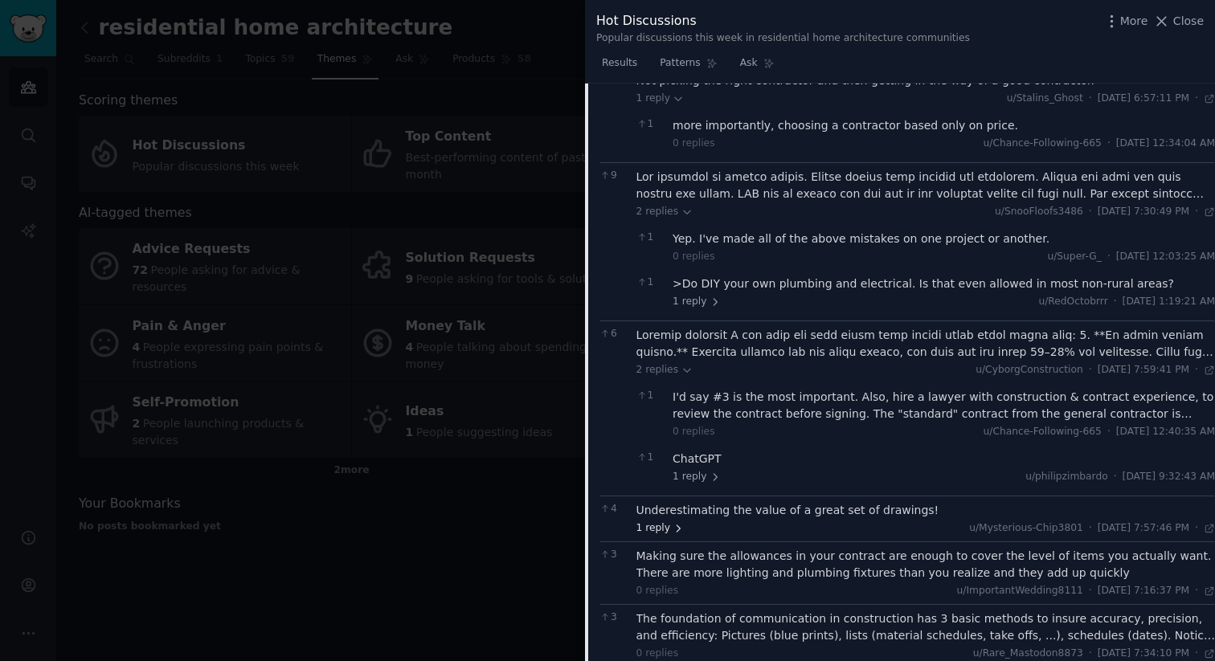
click at [660, 521] on span "1 reply" at bounding box center [660, 528] width 48 height 14
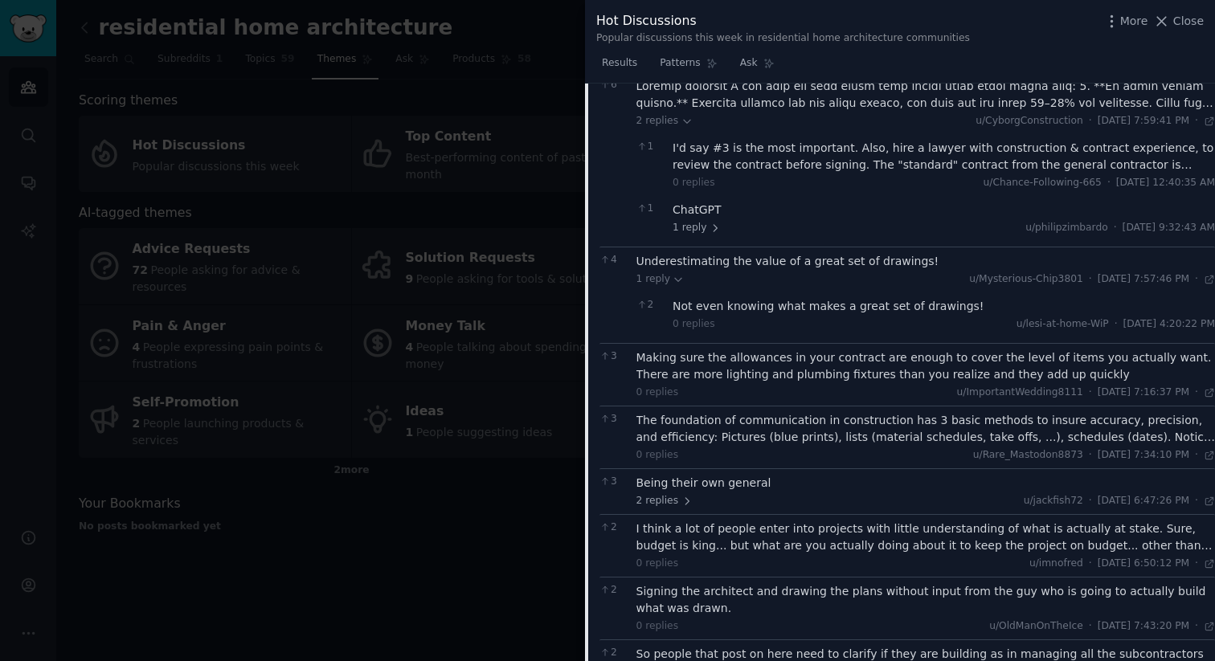
scroll to position [1857, 0]
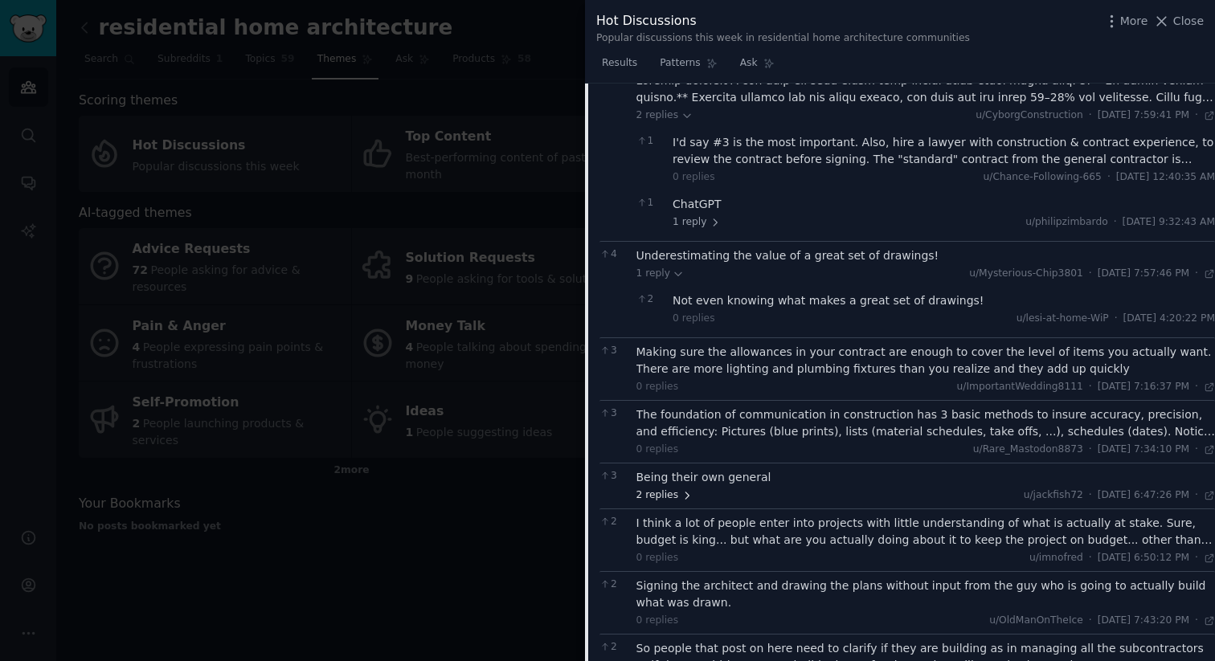
click at [657, 489] on span "2 replies" at bounding box center [664, 496] width 56 height 14
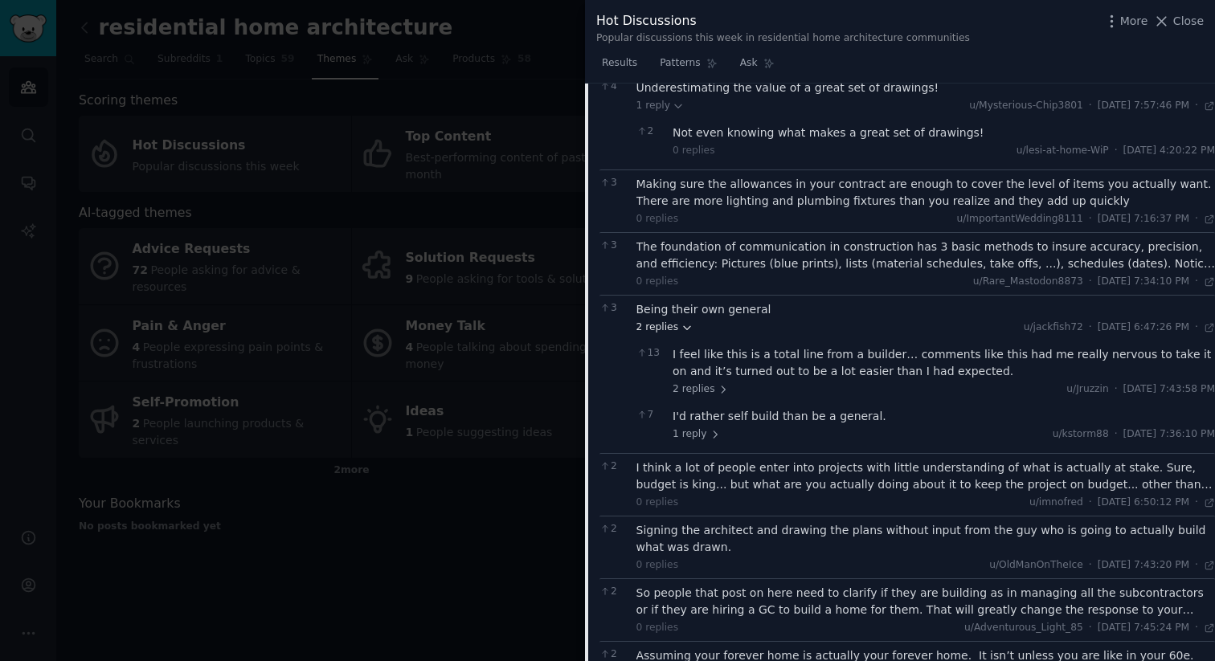
scroll to position [2026, 0]
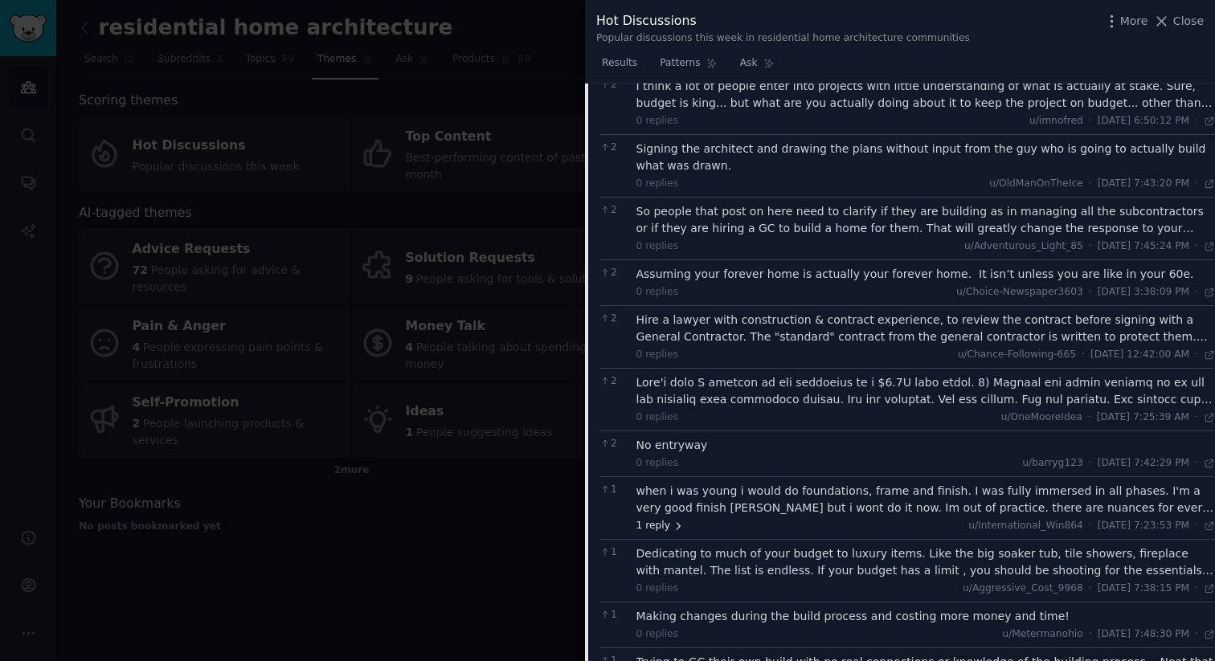
click at [656, 519] on span "1 reply" at bounding box center [660, 526] width 48 height 14
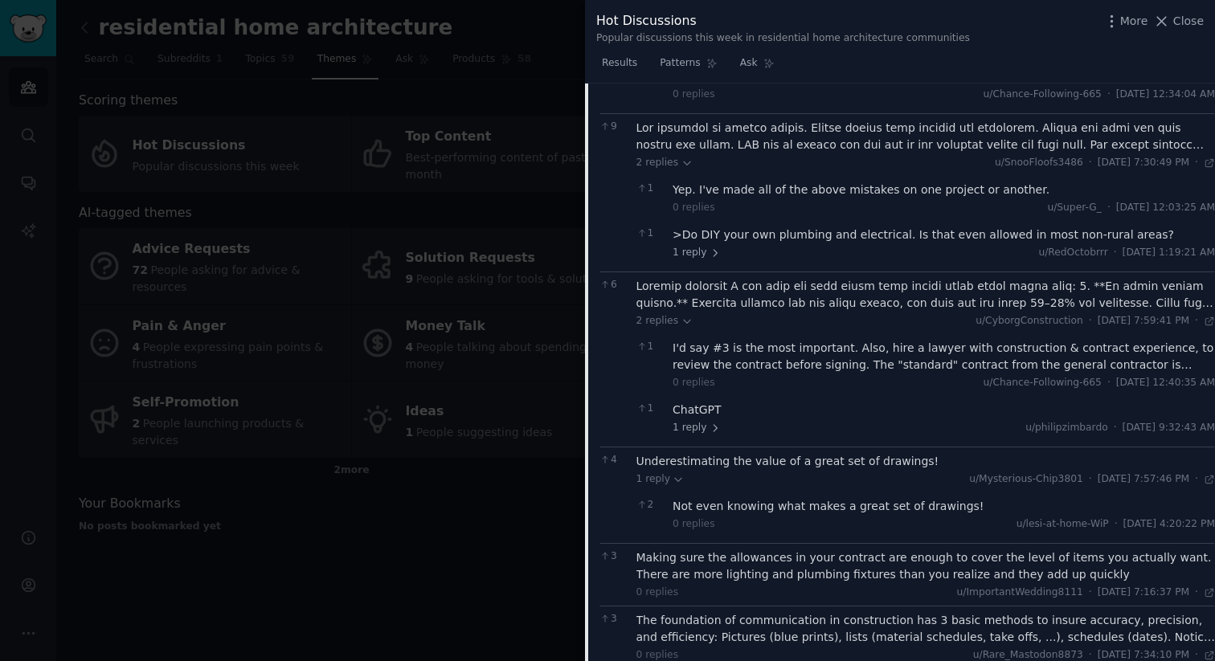
scroll to position [1631, 0]
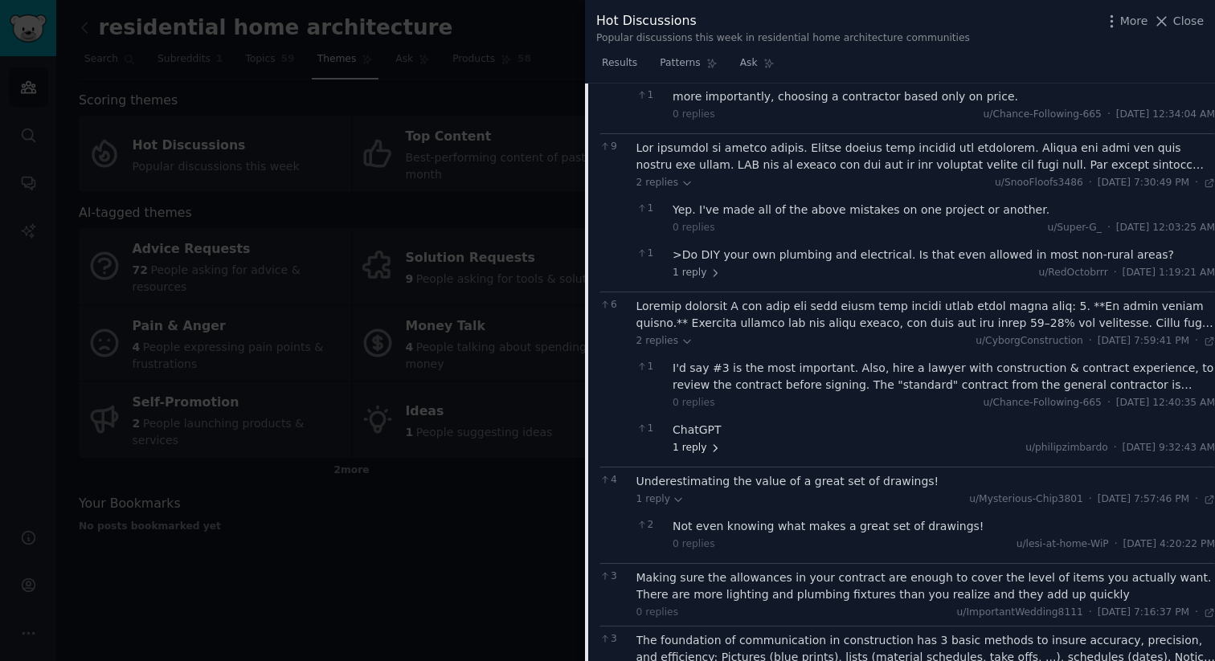
click at [702, 441] on span "1 reply" at bounding box center [697, 448] width 48 height 14
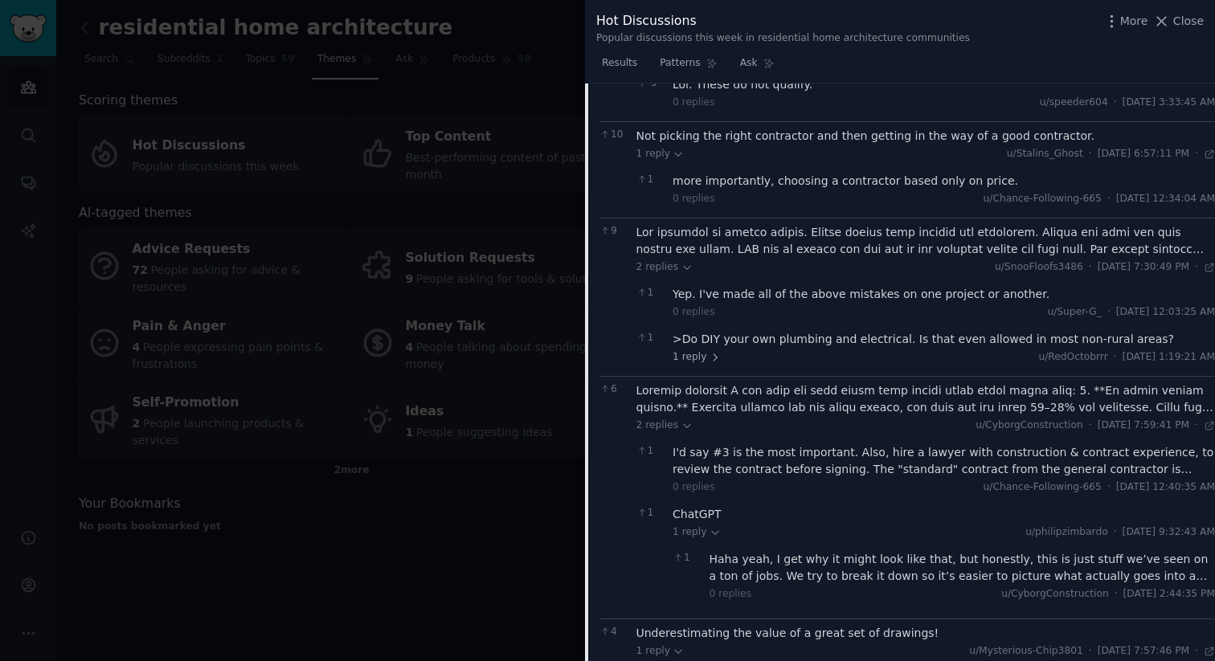
scroll to position [1529, 0]
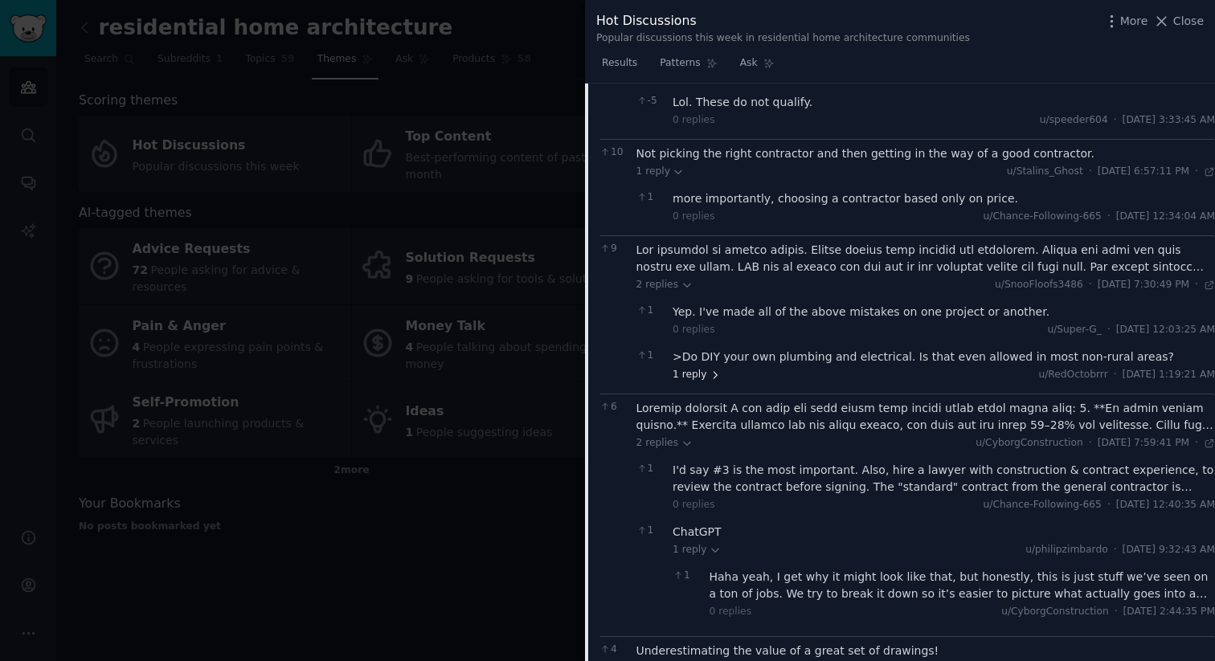
click at [695, 368] on span "1 reply" at bounding box center [697, 375] width 48 height 14
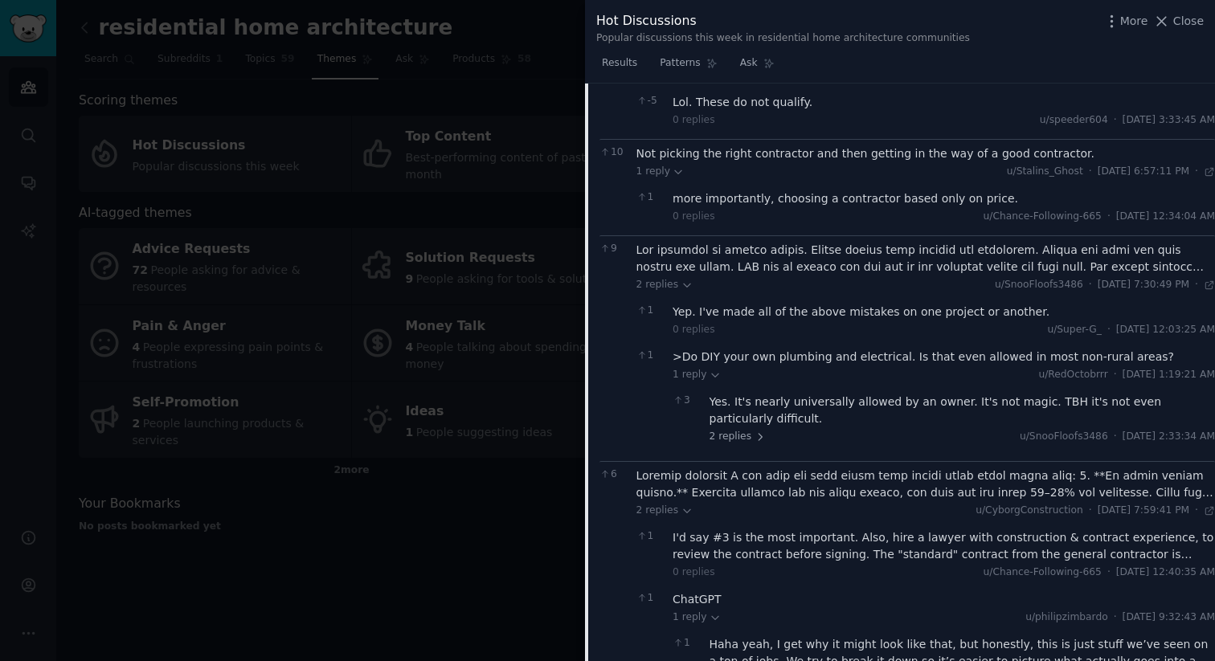
scroll to position [1503, 0]
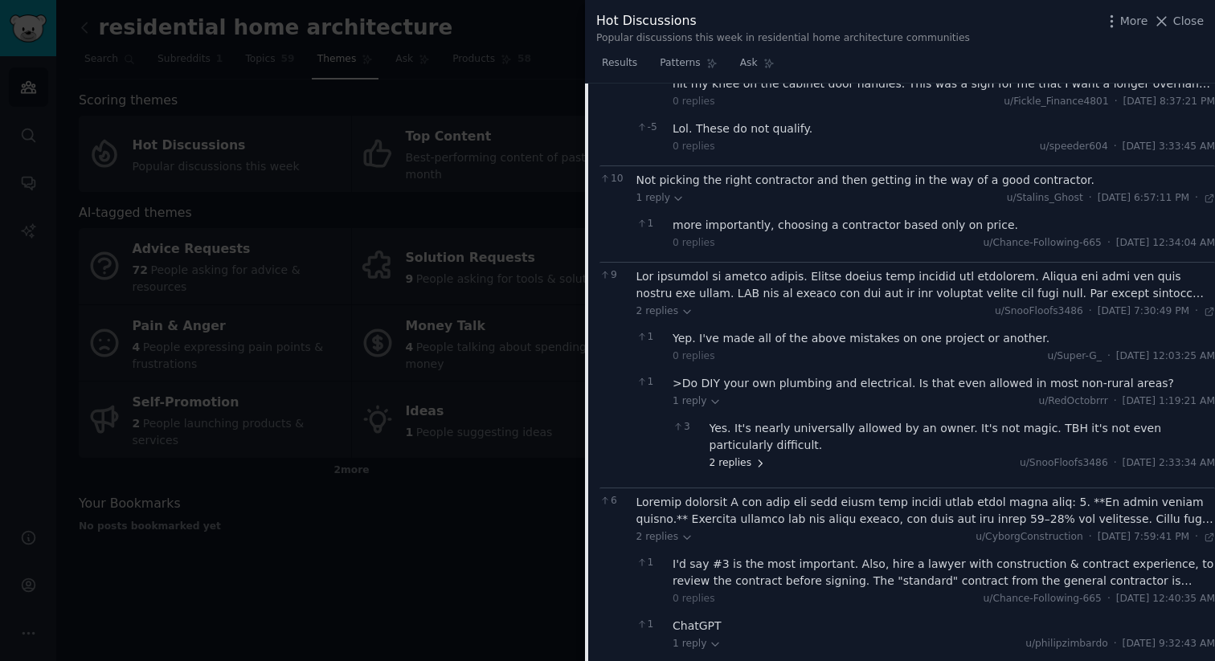
click at [725, 456] on span "2 replies" at bounding box center [738, 463] width 56 height 14
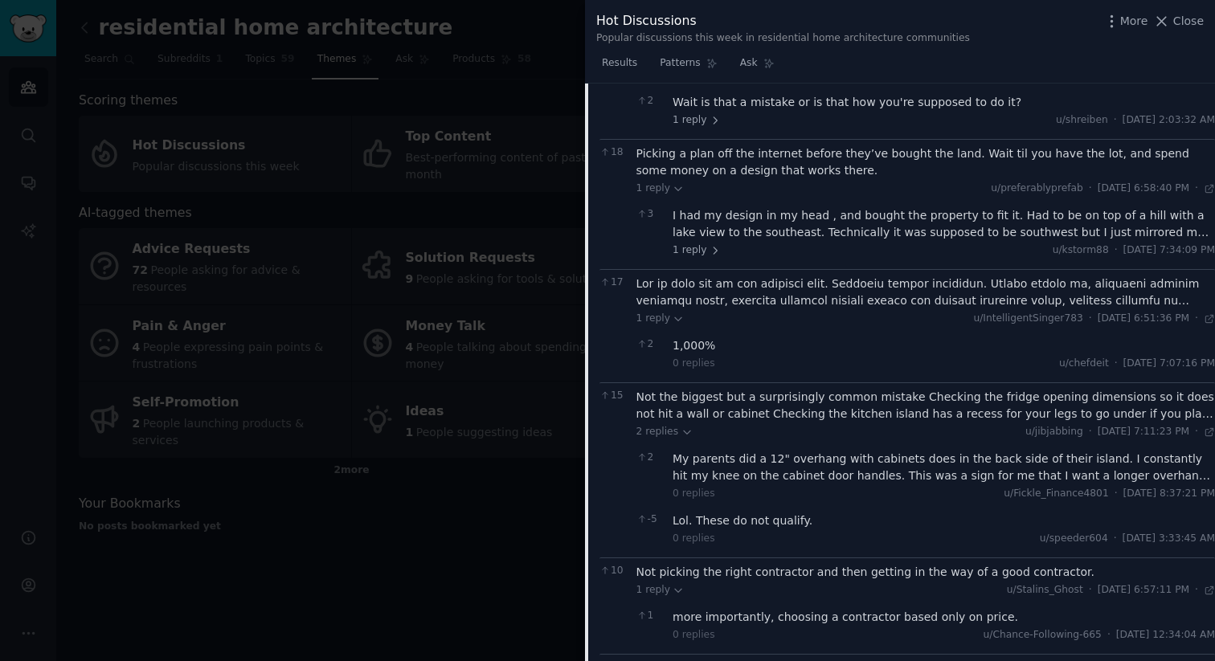
scroll to position [1099, 0]
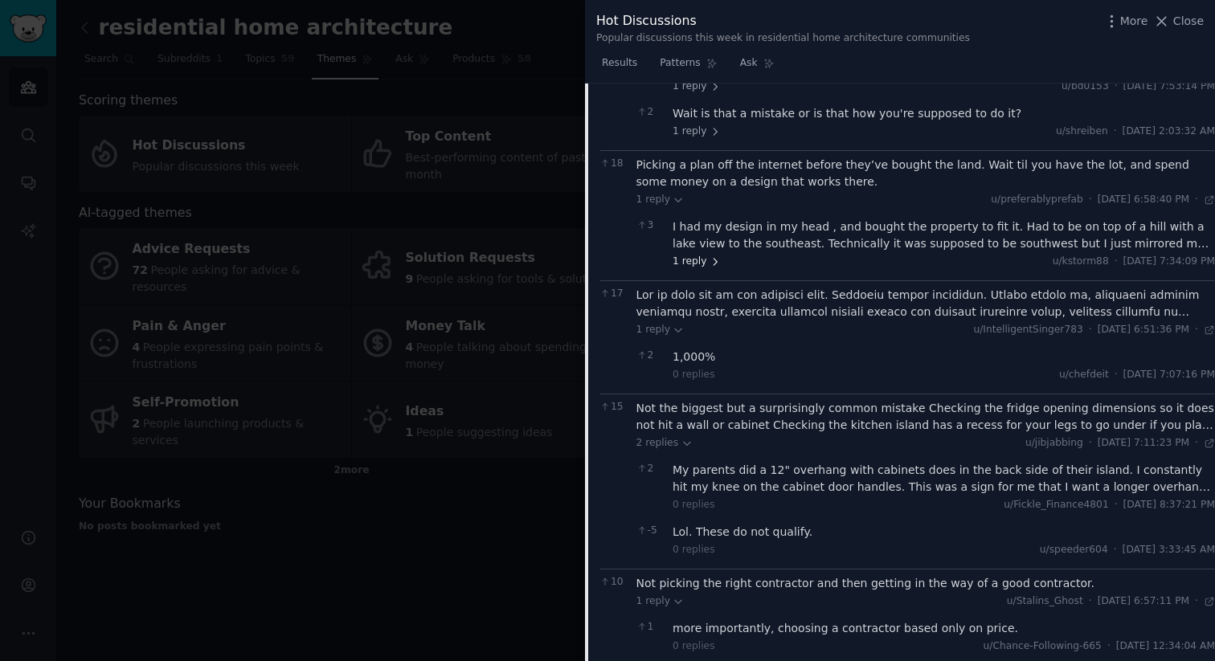
click at [698, 255] on span "1 reply" at bounding box center [697, 262] width 48 height 14
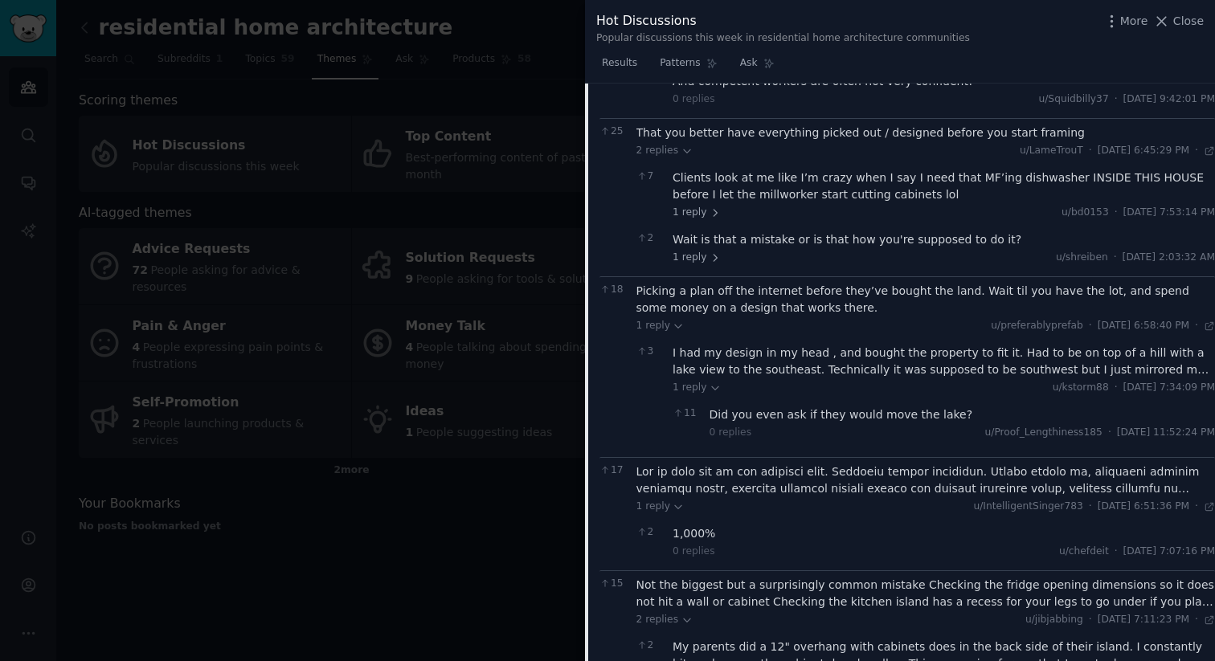
scroll to position [957, 0]
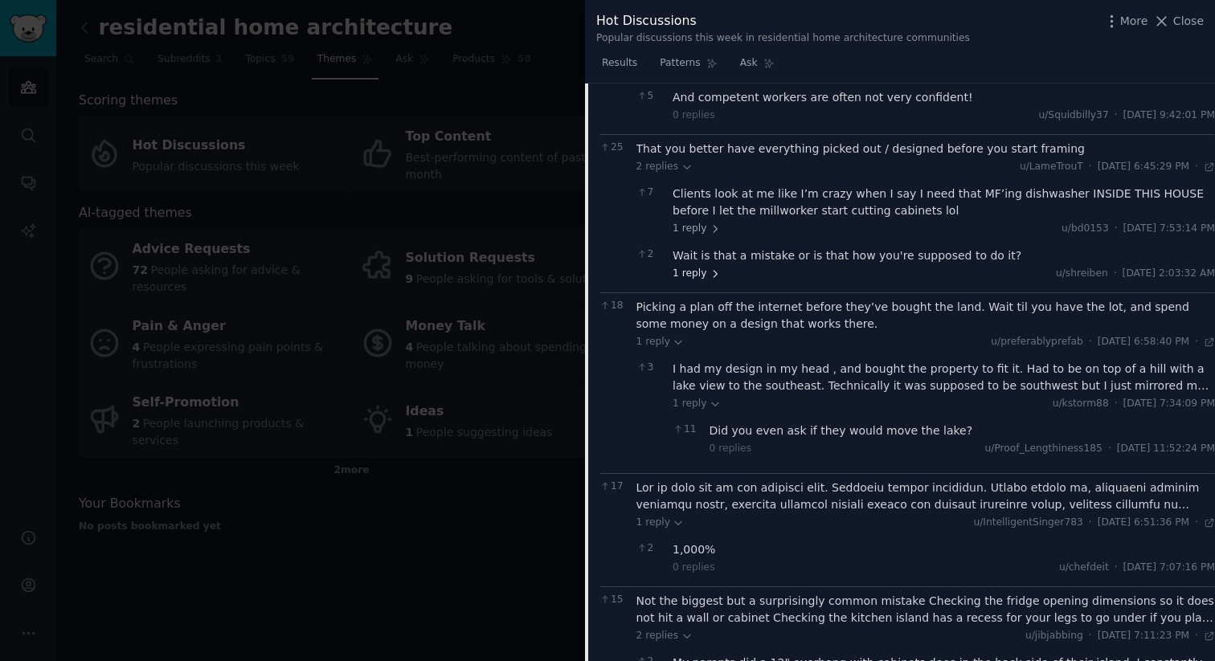
click at [679, 267] on span "1 reply" at bounding box center [697, 274] width 48 height 14
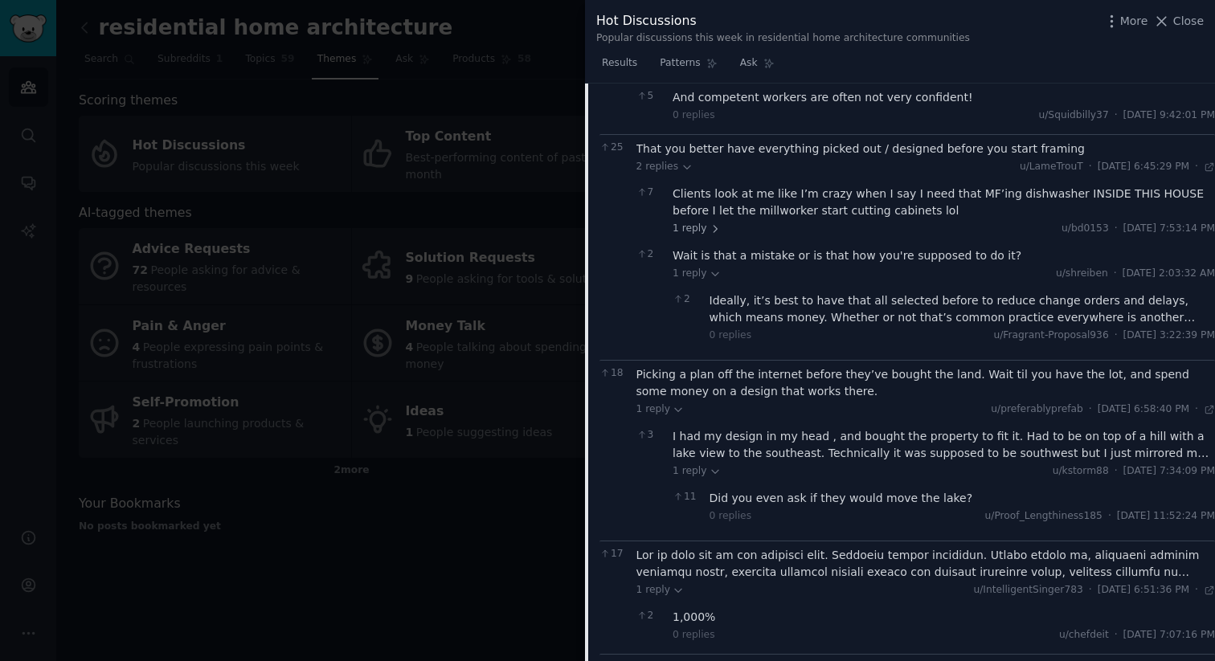
click at [680, 189] on div "7 Clients look at me like I’m crazy when I say I need that MF’ing dishwasher IN…" at bounding box center [925, 211] width 579 height 62
click at [685, 222] on span "1 reply" at bounding box center [697, 229] width 48 height 14
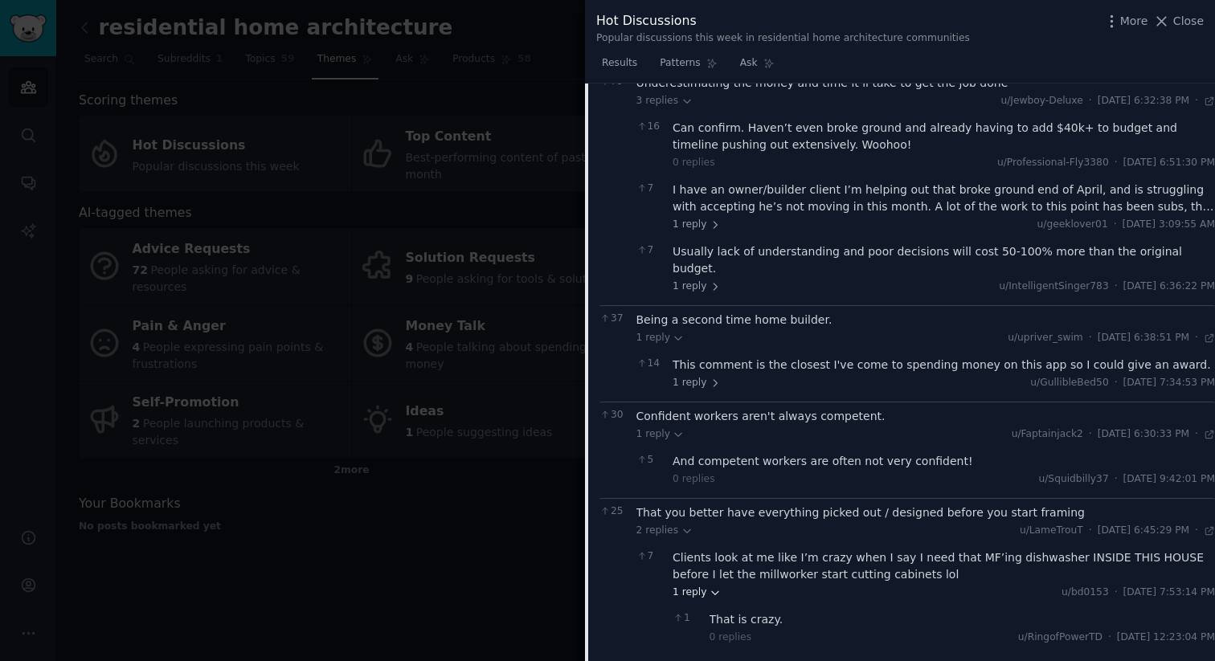
scroll to position [599, 0]
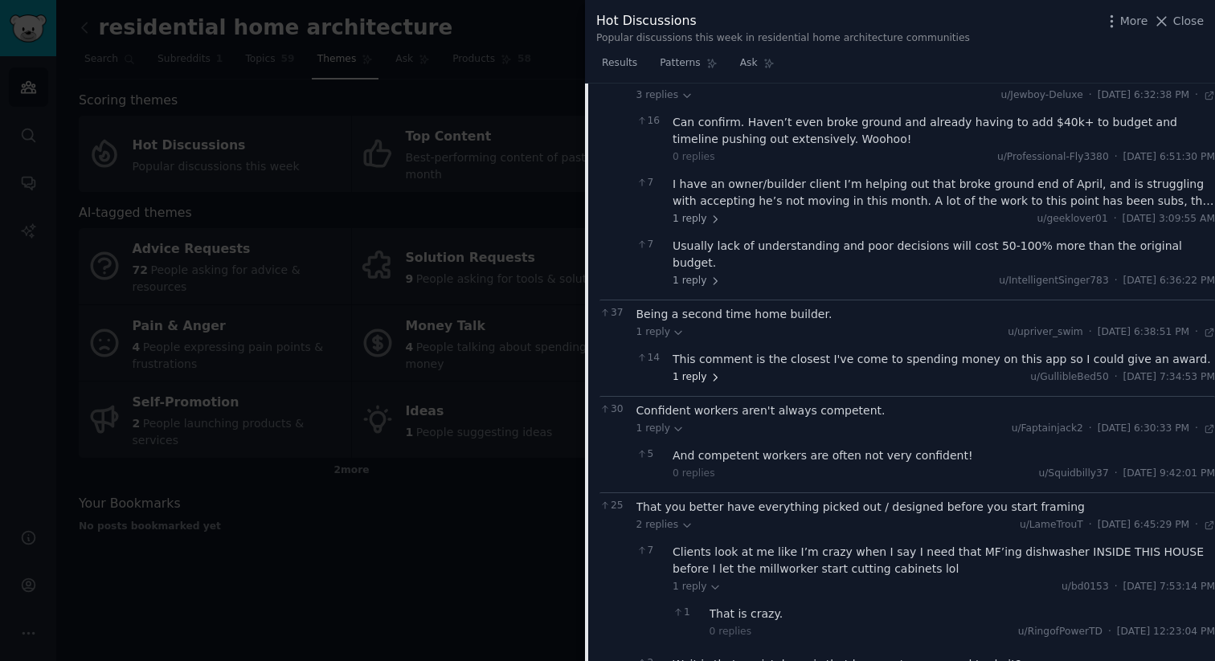
click at [701, 370] on span "1 reply" at bounding box center [697, 377] width 48 height 14
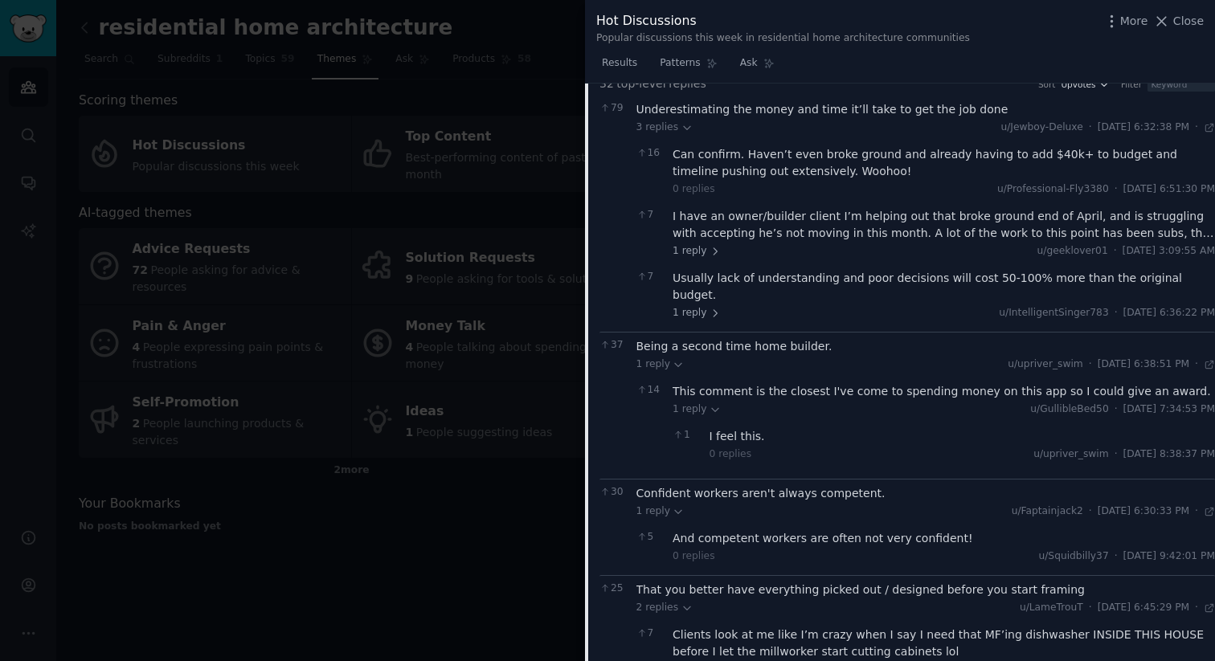
scroll to position [580, 0]
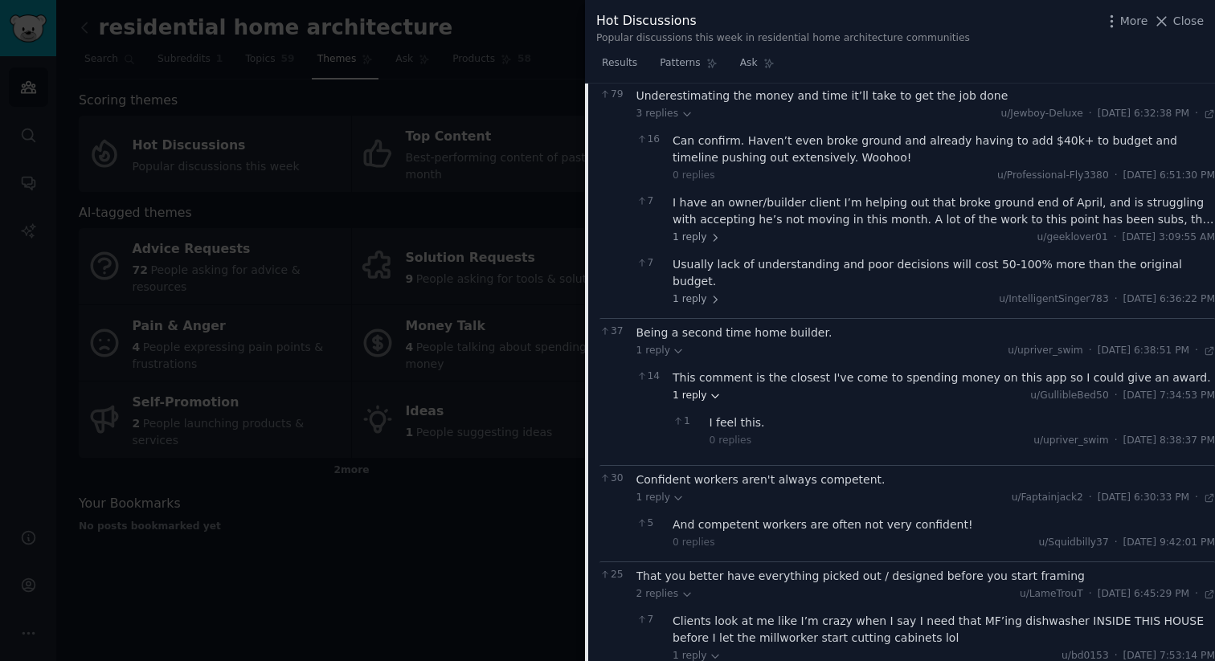
click at [701, 389] on span "1 reply" at bounding box center [697, 396] width 48 height 14
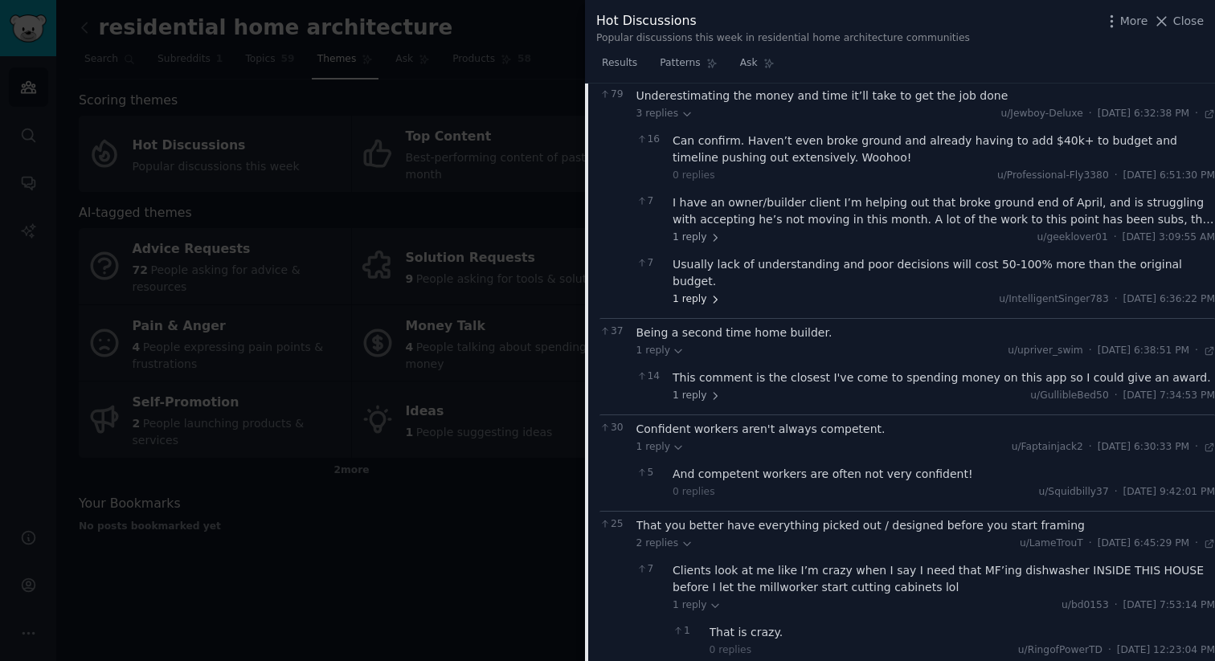
click at [705, 292] on span "1 reply" at bounding box center [697, 299] width 48 height 14
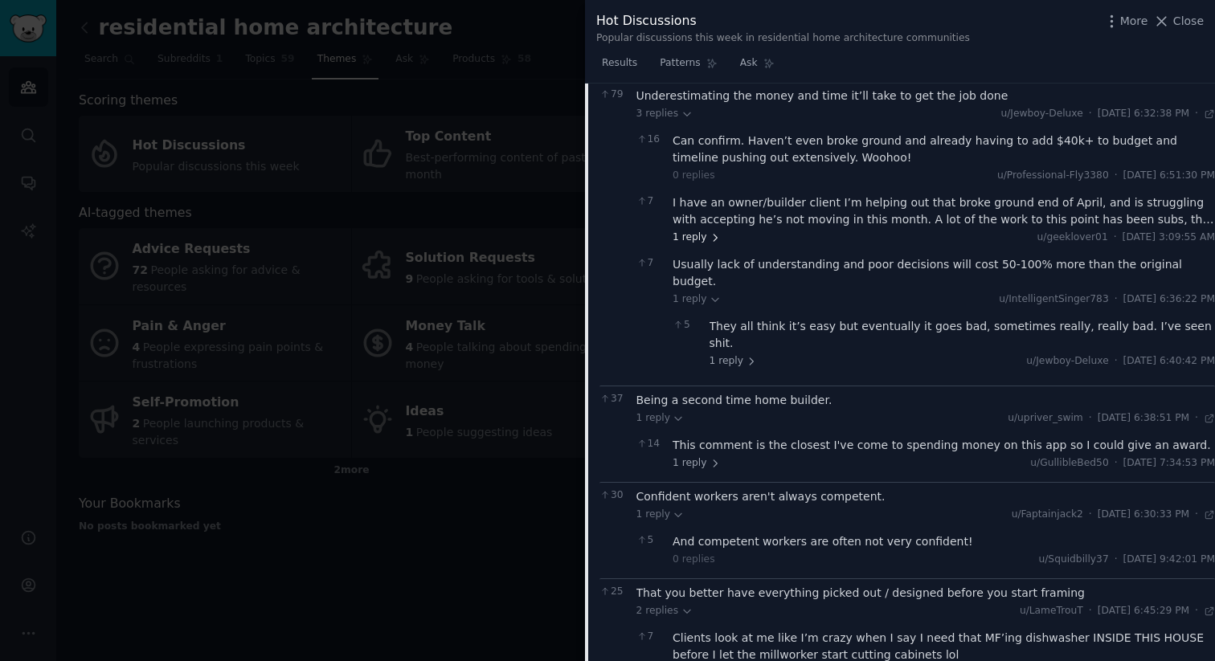
click at [702, 231] on span "1 reply" at bounding box center [697, 238] width 48 height 14
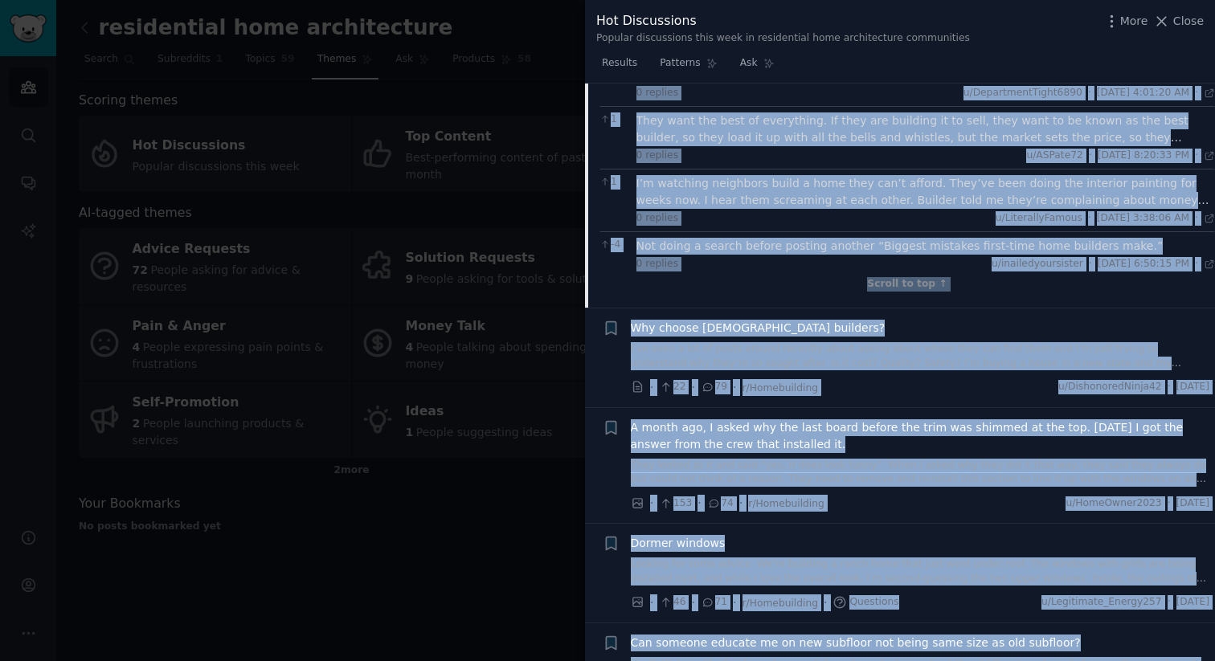
scroll to position [3916, 0]
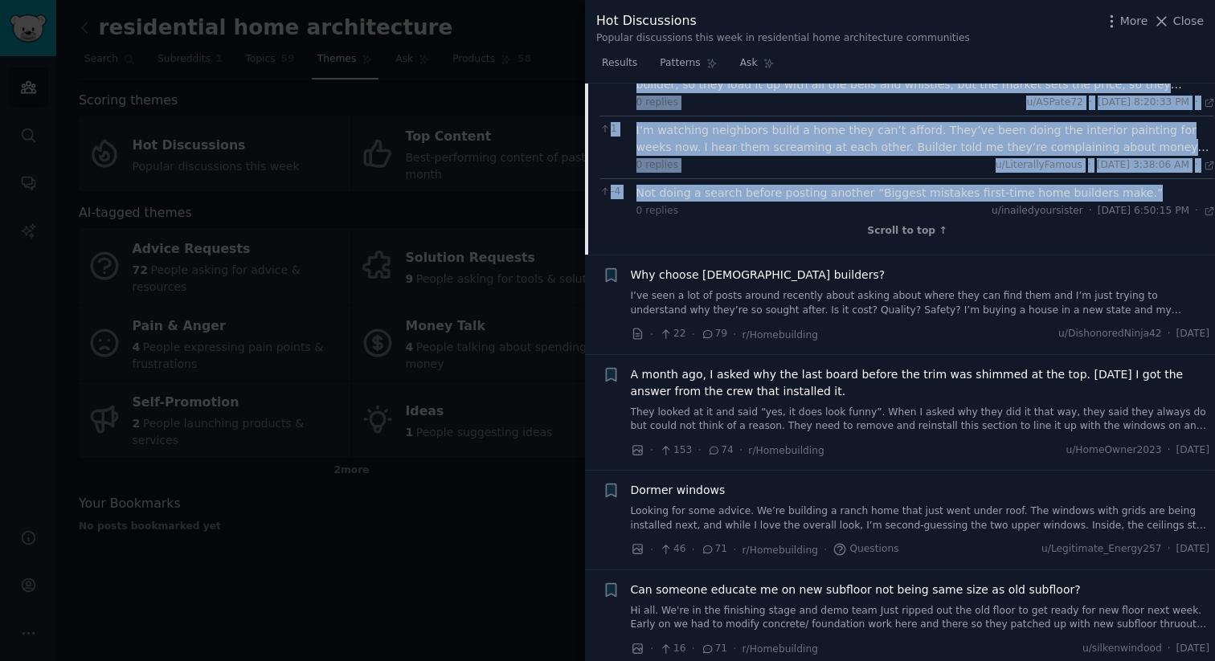
drag, startPoint x: 625, startPoint y: 187, endPoint x: 1118, endPoint y: 129, distance: 496.0
copy div "Loremip dolorsit ametc-adip elit seddoeiu temp? Inc utlab et doloremagnaa, enim…"
